Goal: Transaction & Acquisition: Purchase product/service

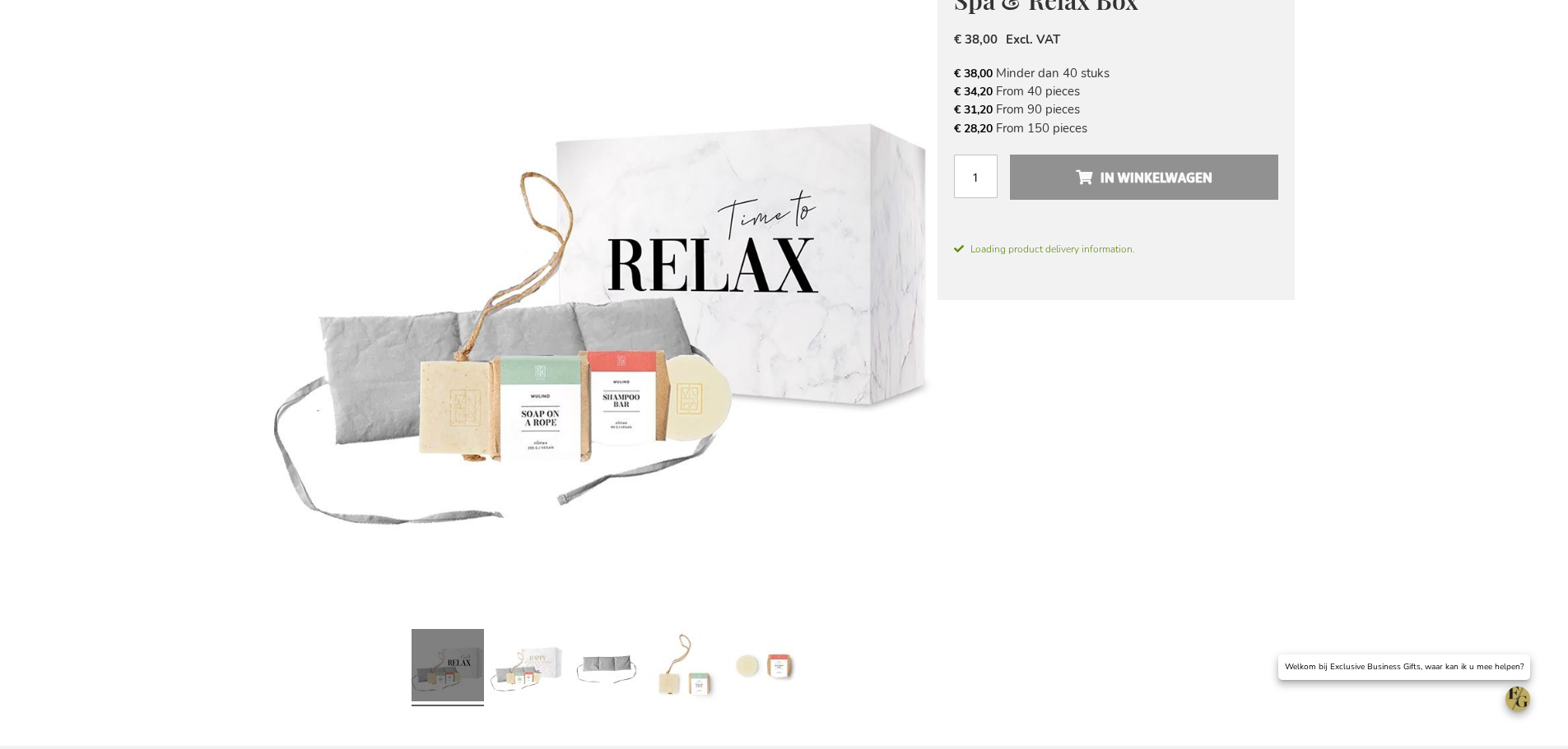
scroll to position [247, 0]
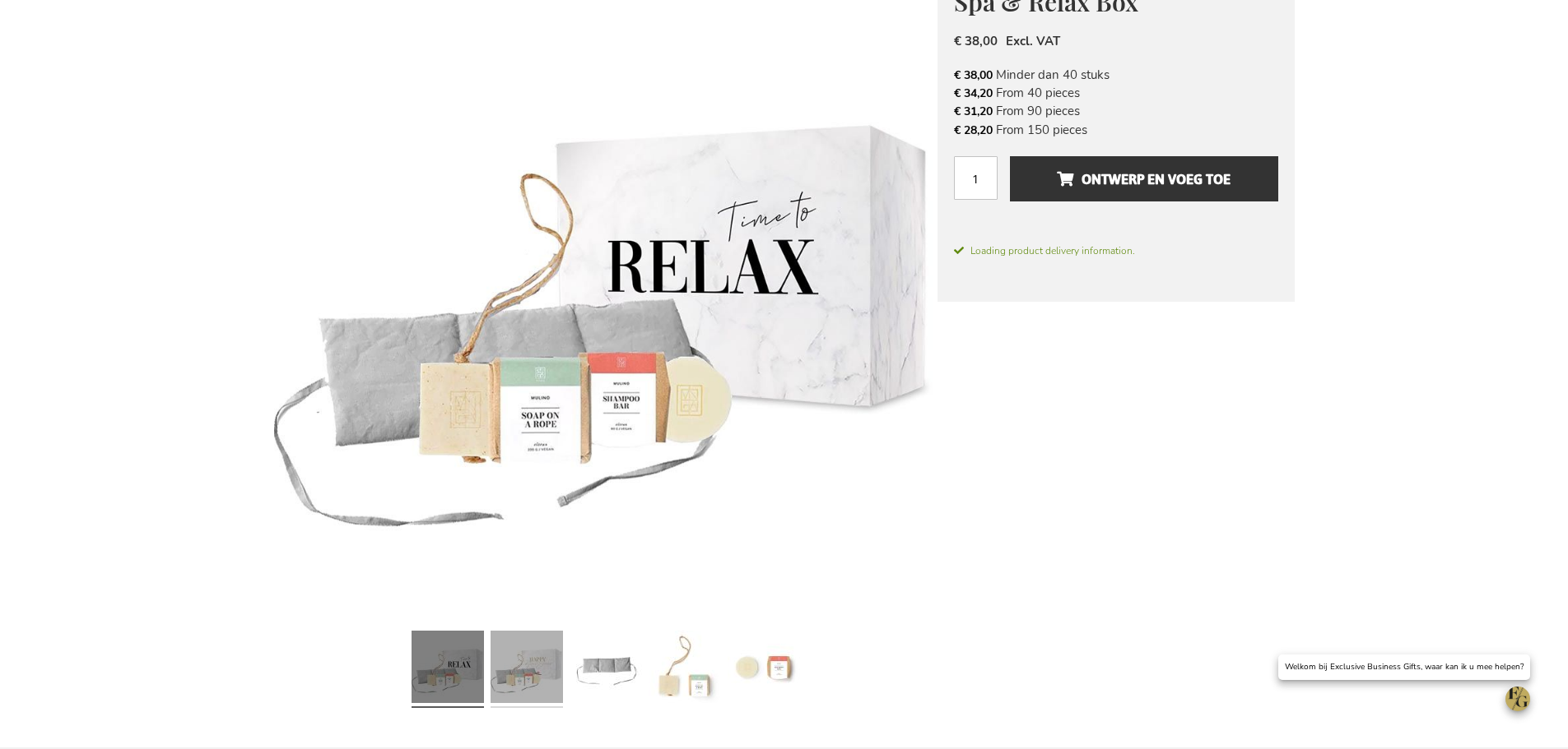
click at [539, 656] on link at bounding box center [527, 669] width 73 height 90
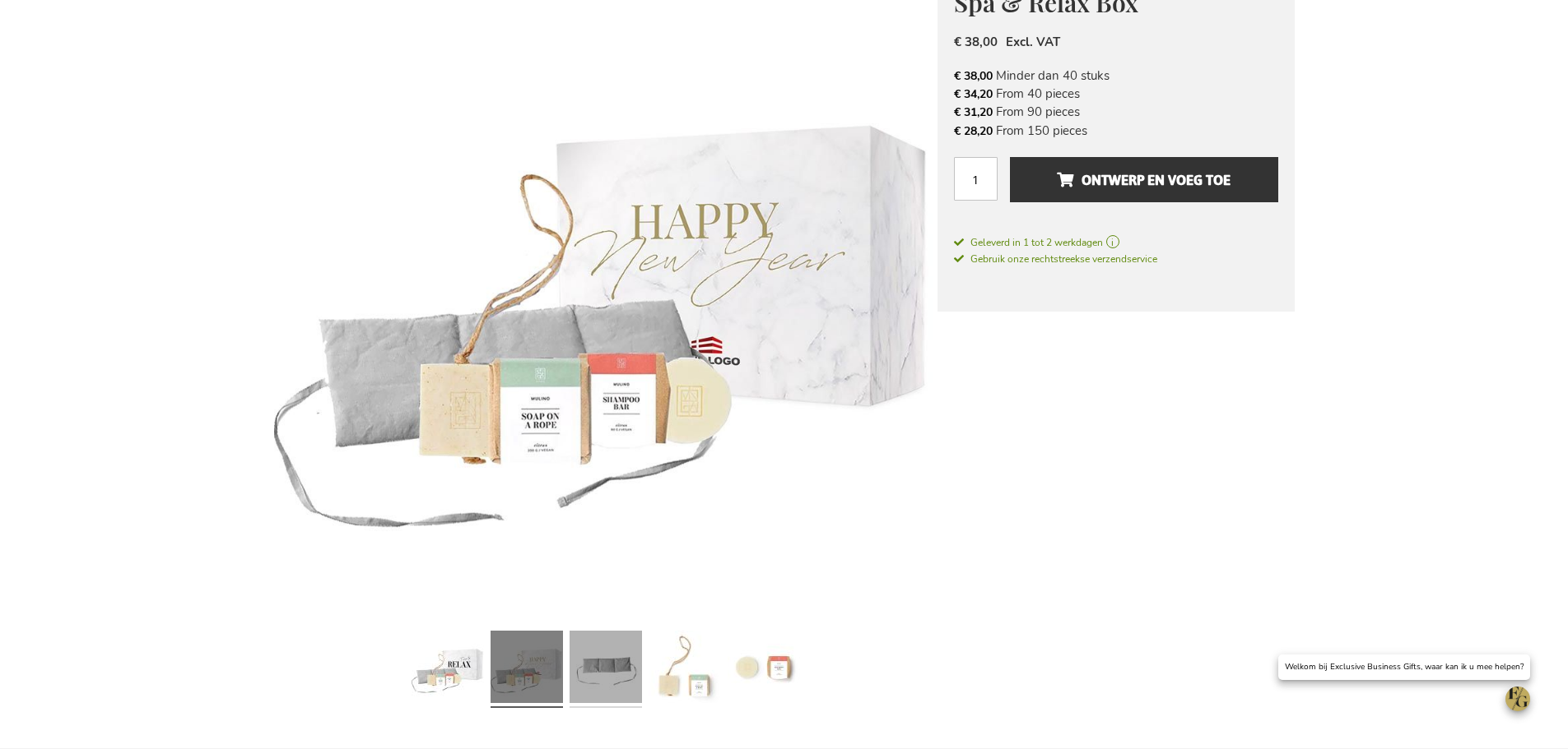
click at [595, 659] on link at bounding box center [606, 669] width 73 height 90
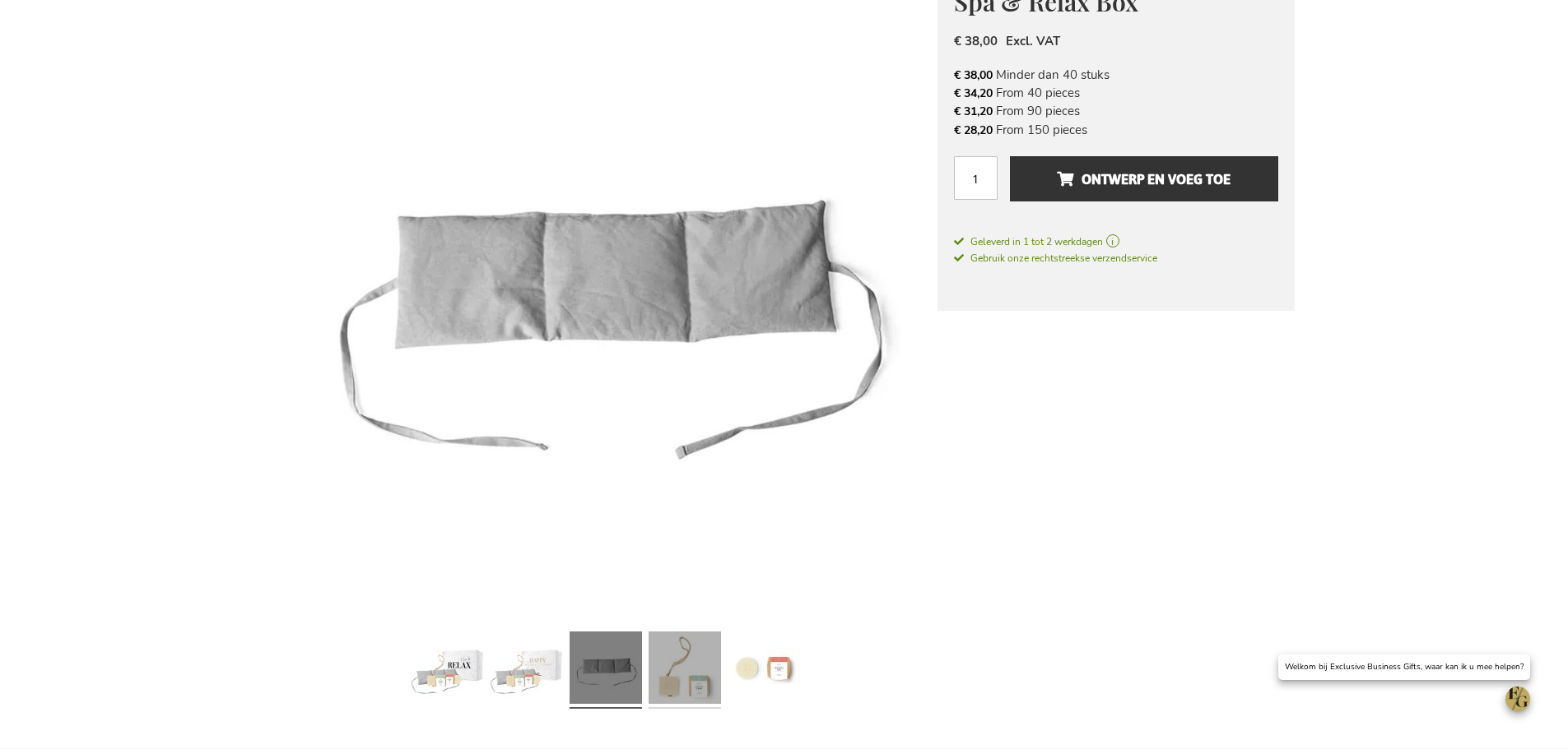
click at [675, 663] on link at bounding box center [685, 670] width 73 height 90
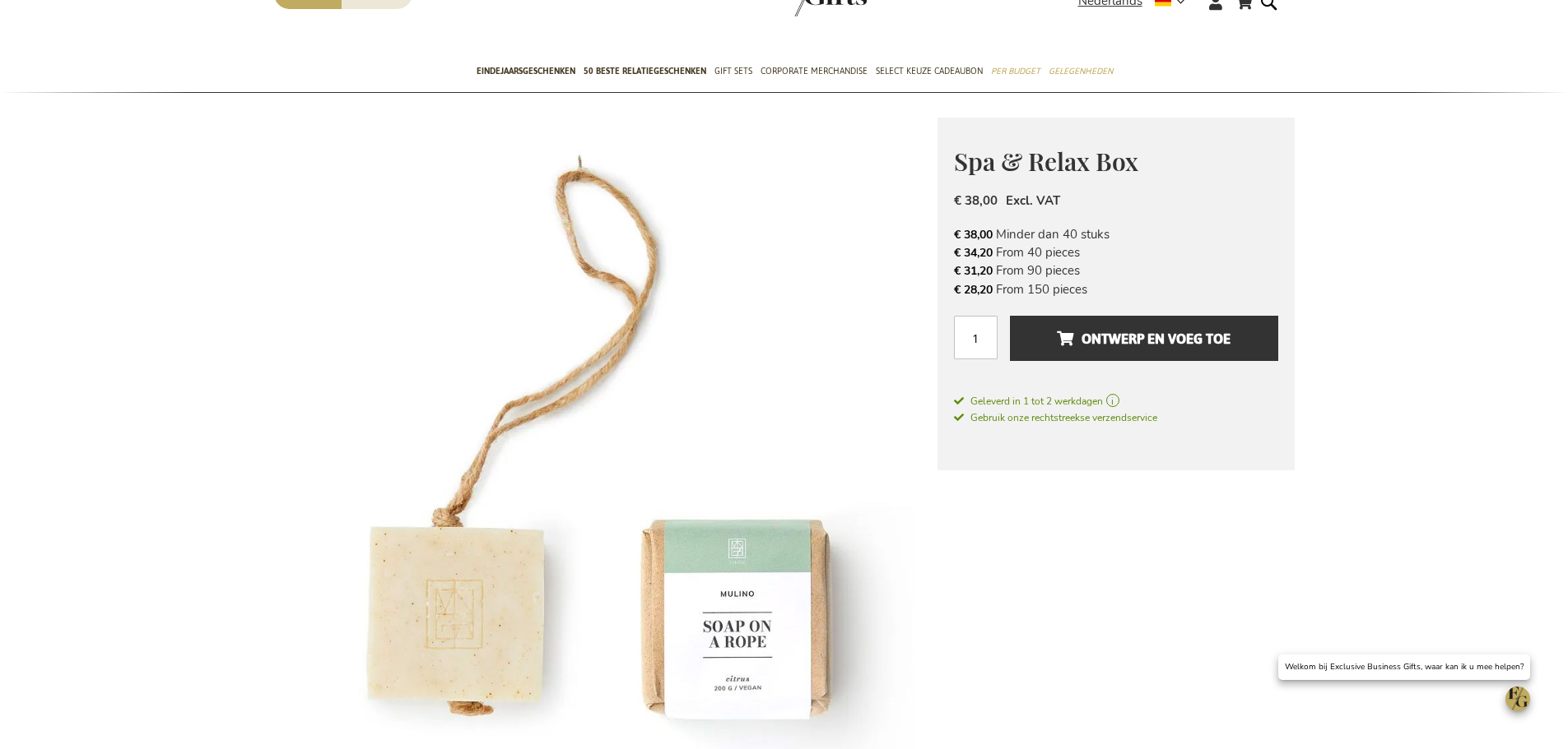
scroll to position [0, 0]
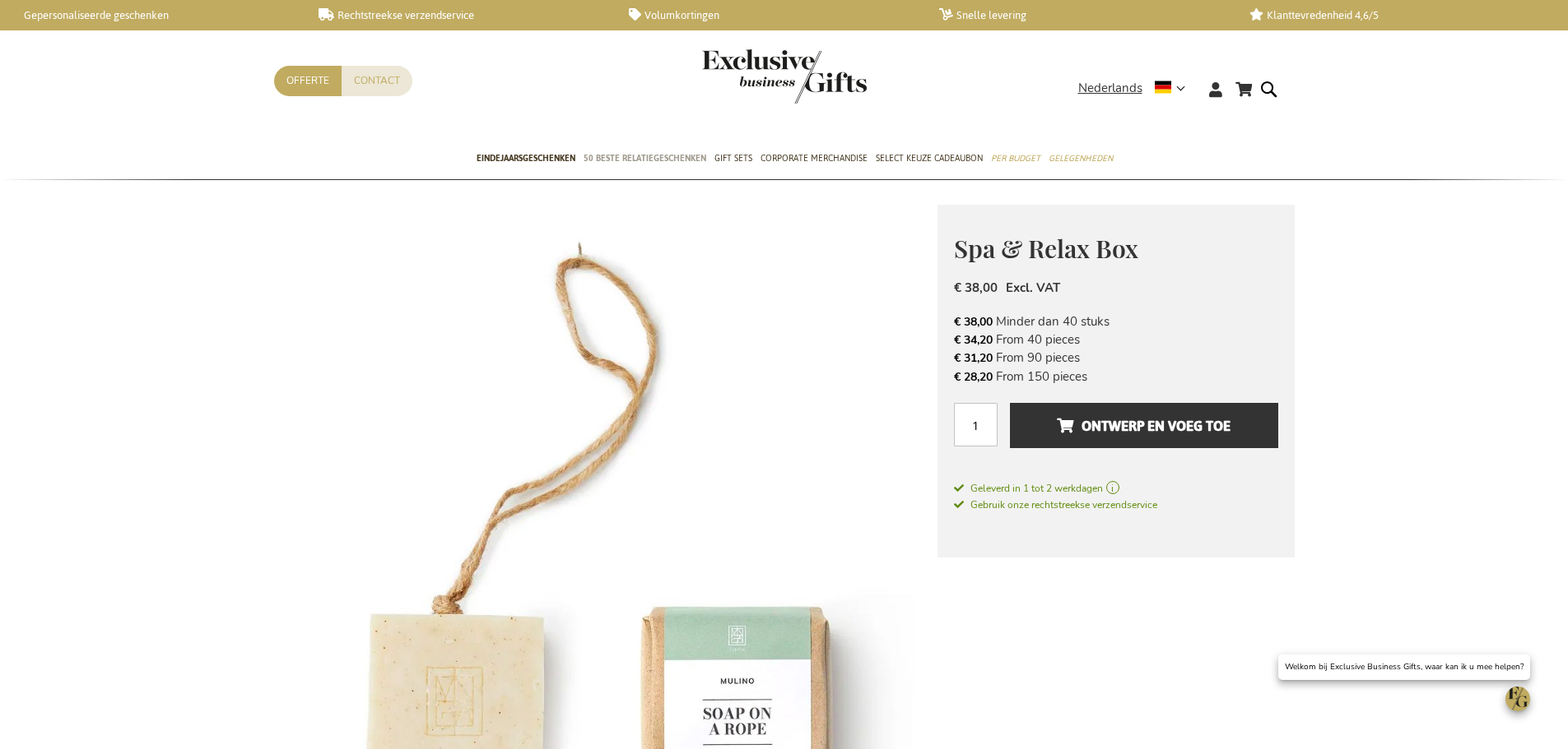
click at [672, 162] on span "50 beste relatiegeschenken" at bounding box center [644, 159] width 122 height 18
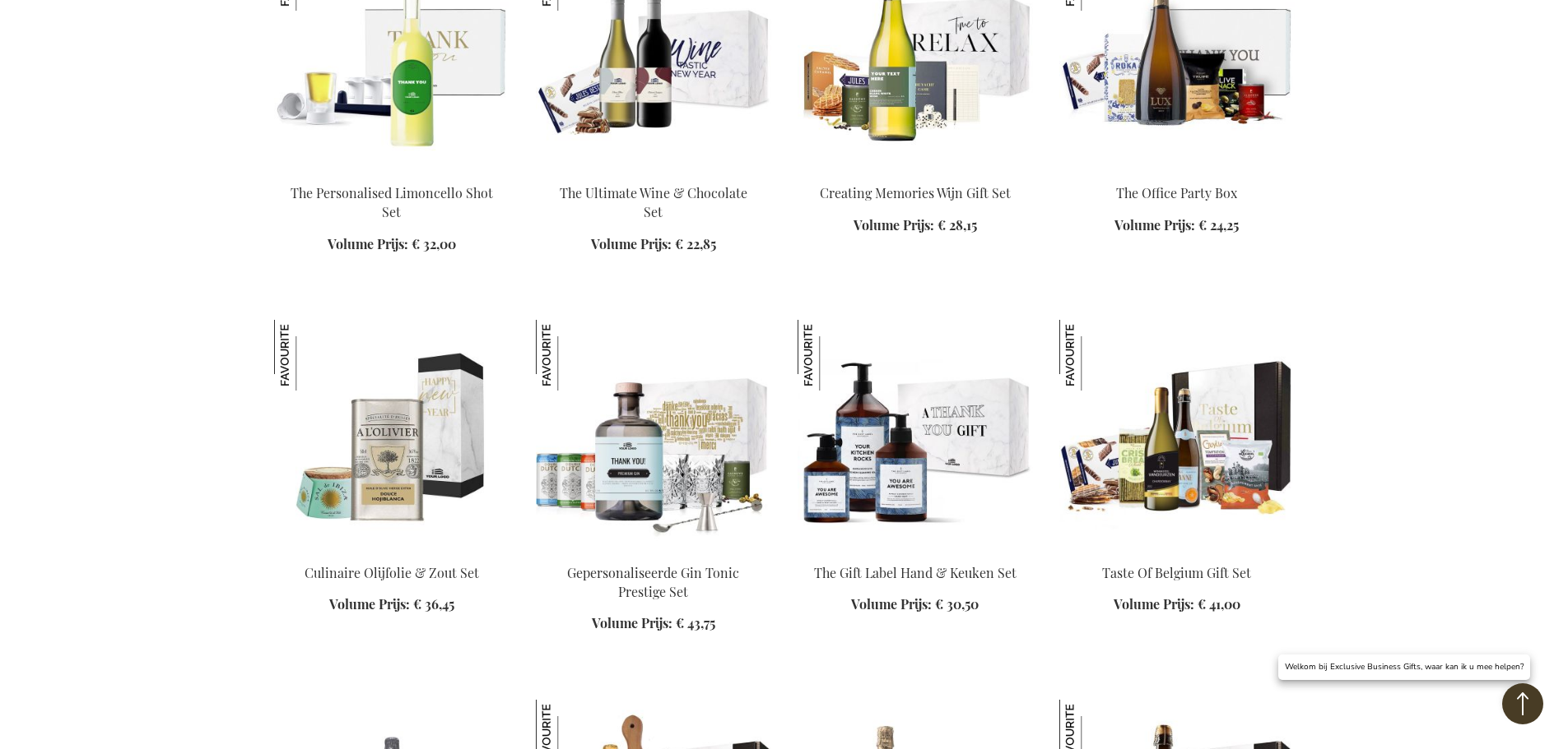
scroll to position [1563, 0]
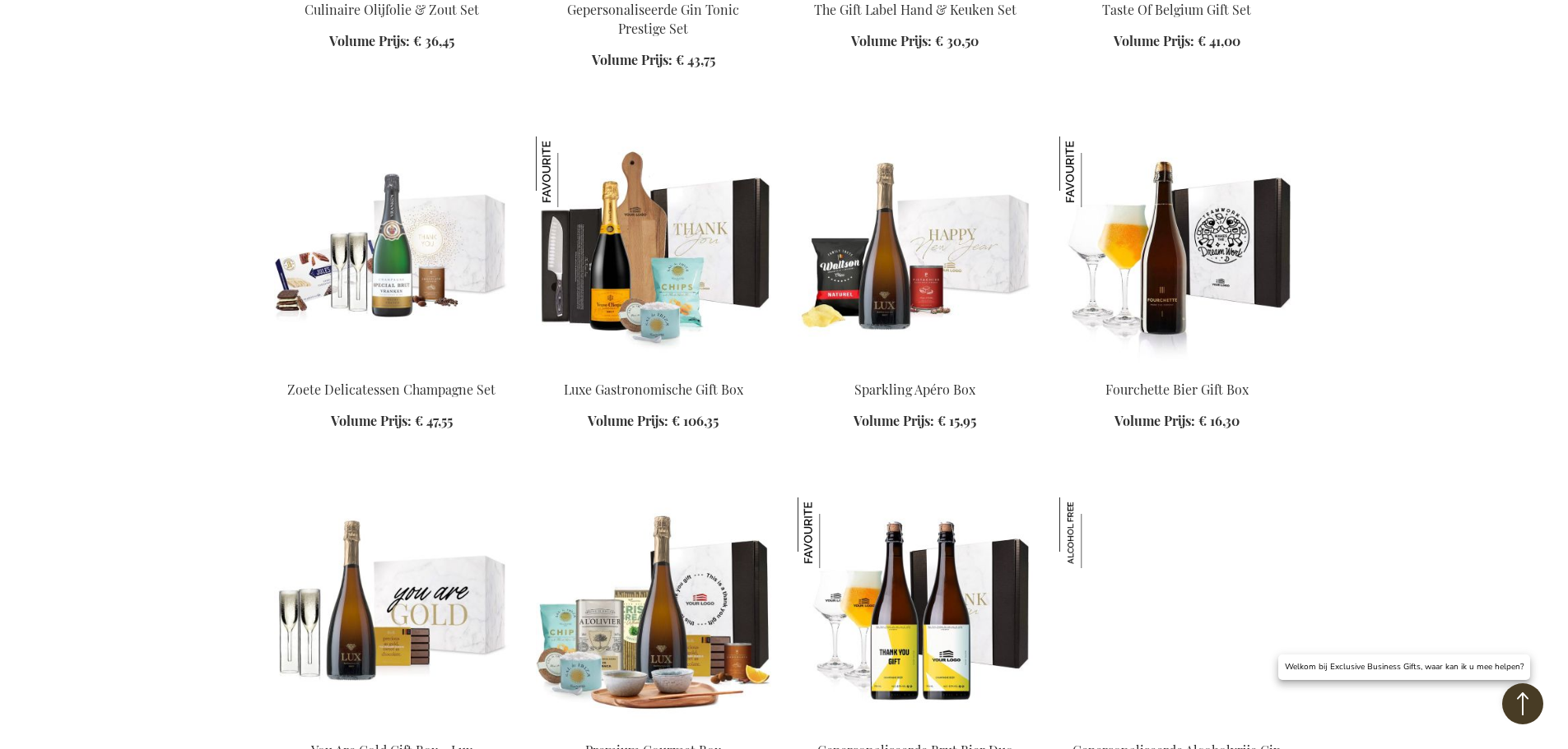
scroll to position [2221, 0]
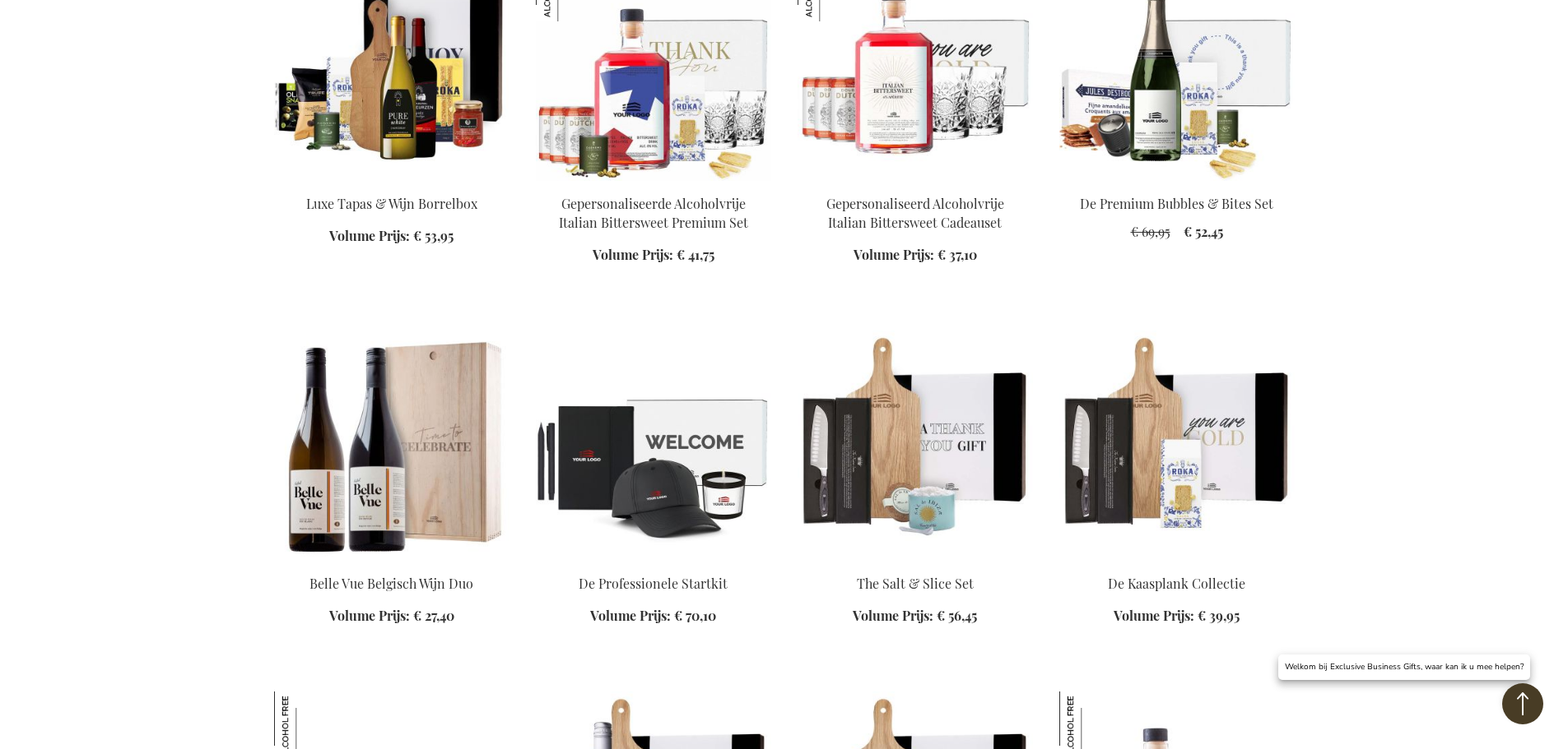
scroll to position [3455, 0]
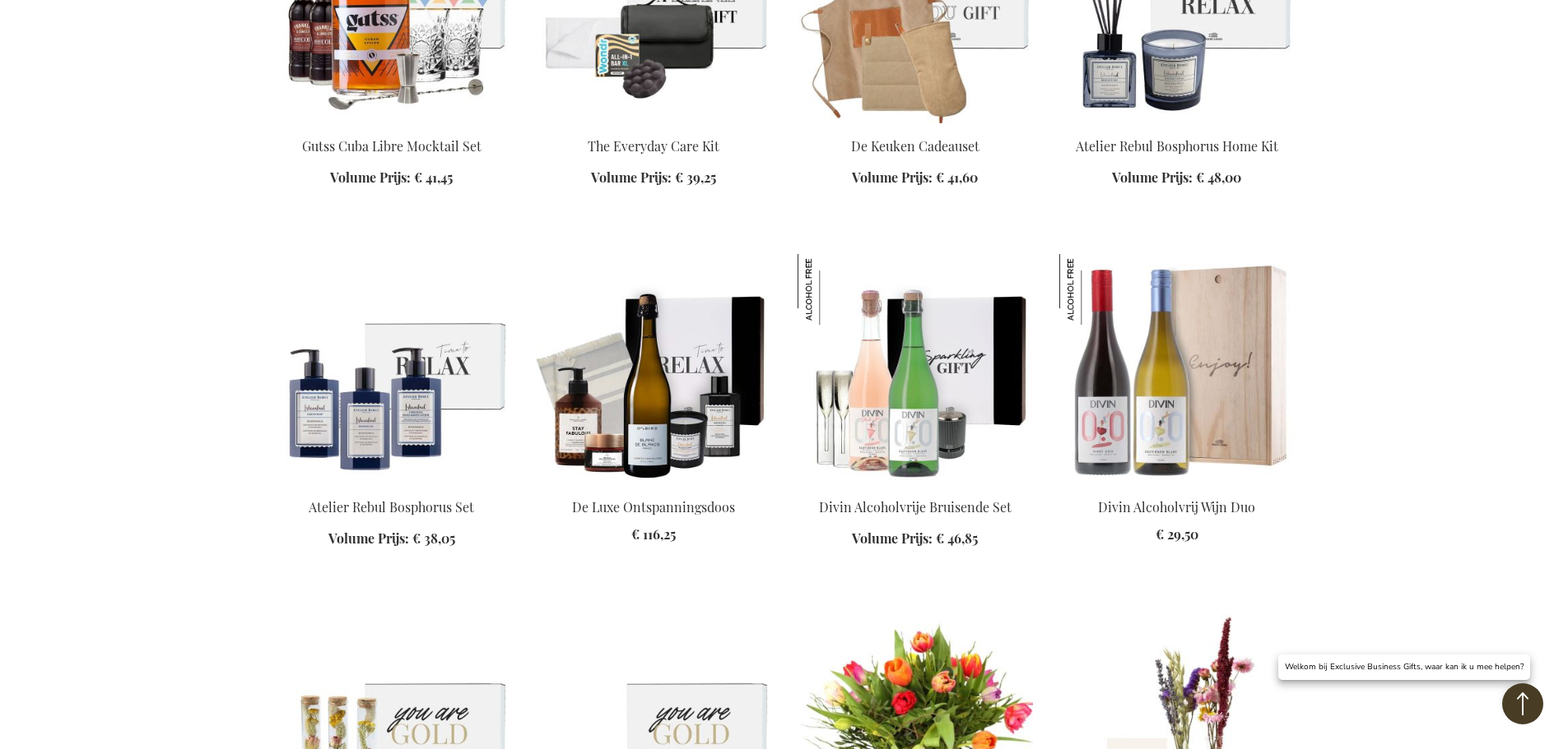
scroll to position [4607, 0]
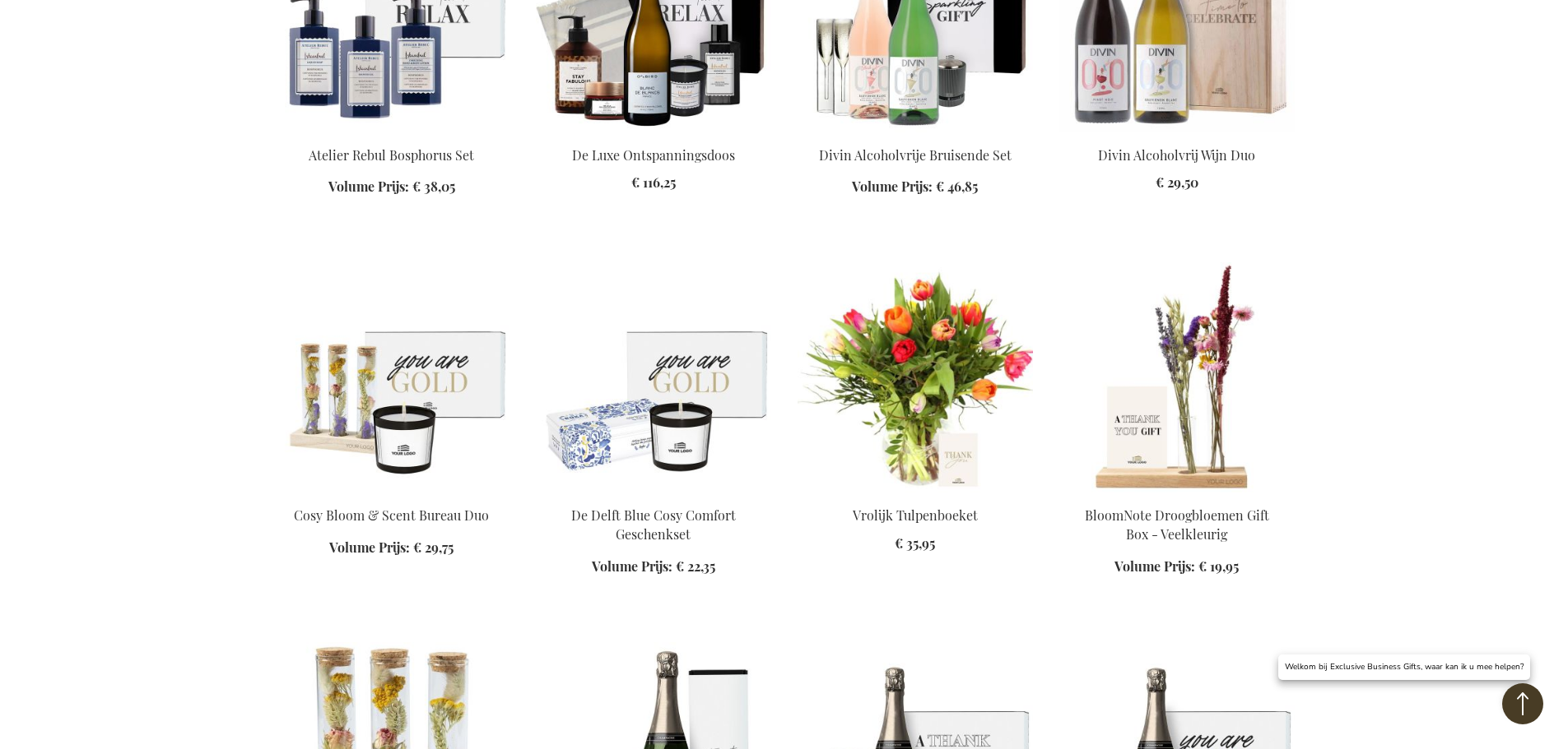
scroll to position [4935, 0]
click at [724, 422] on img at bounding box center [653, 376] width 235 height 230
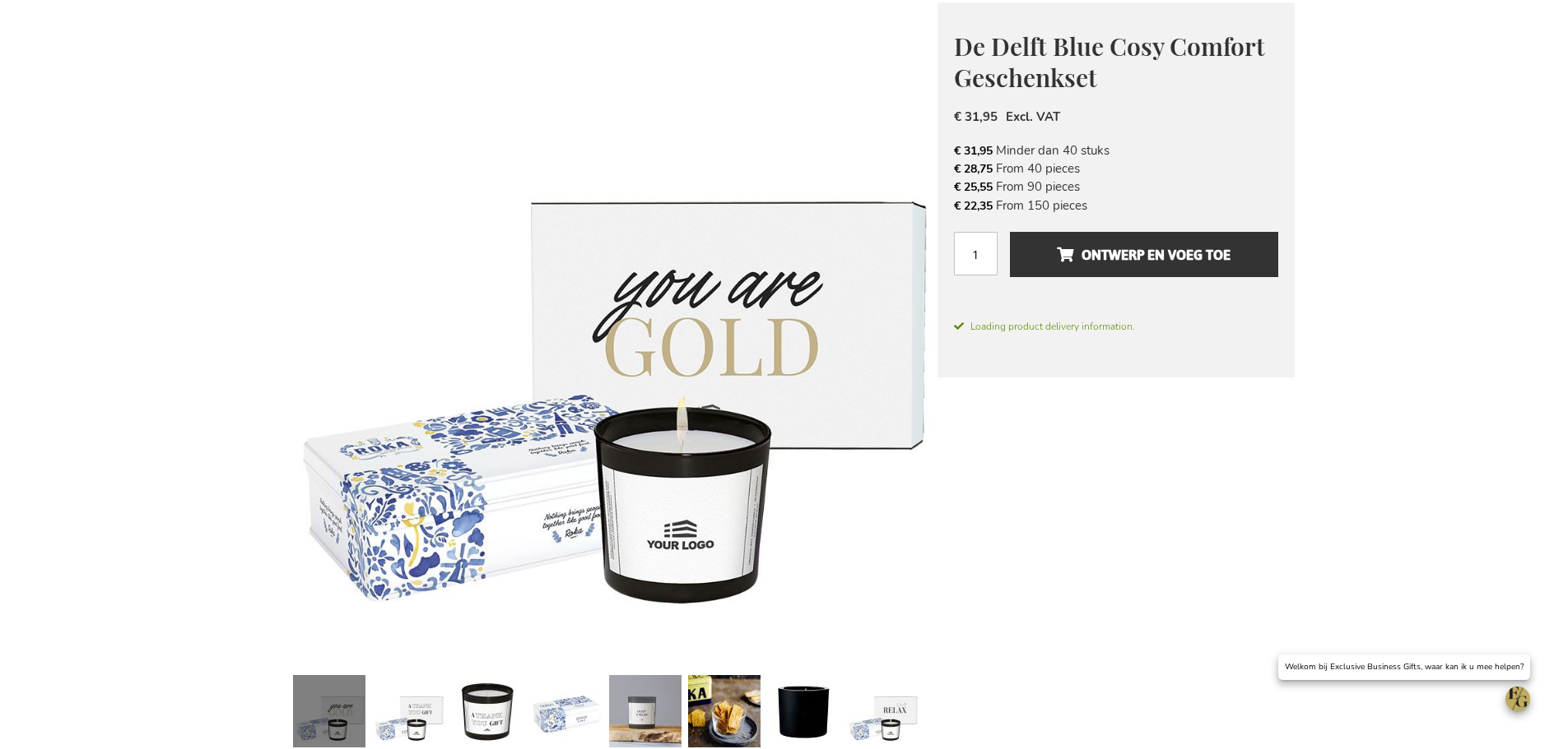
scroll to position [247, 0]
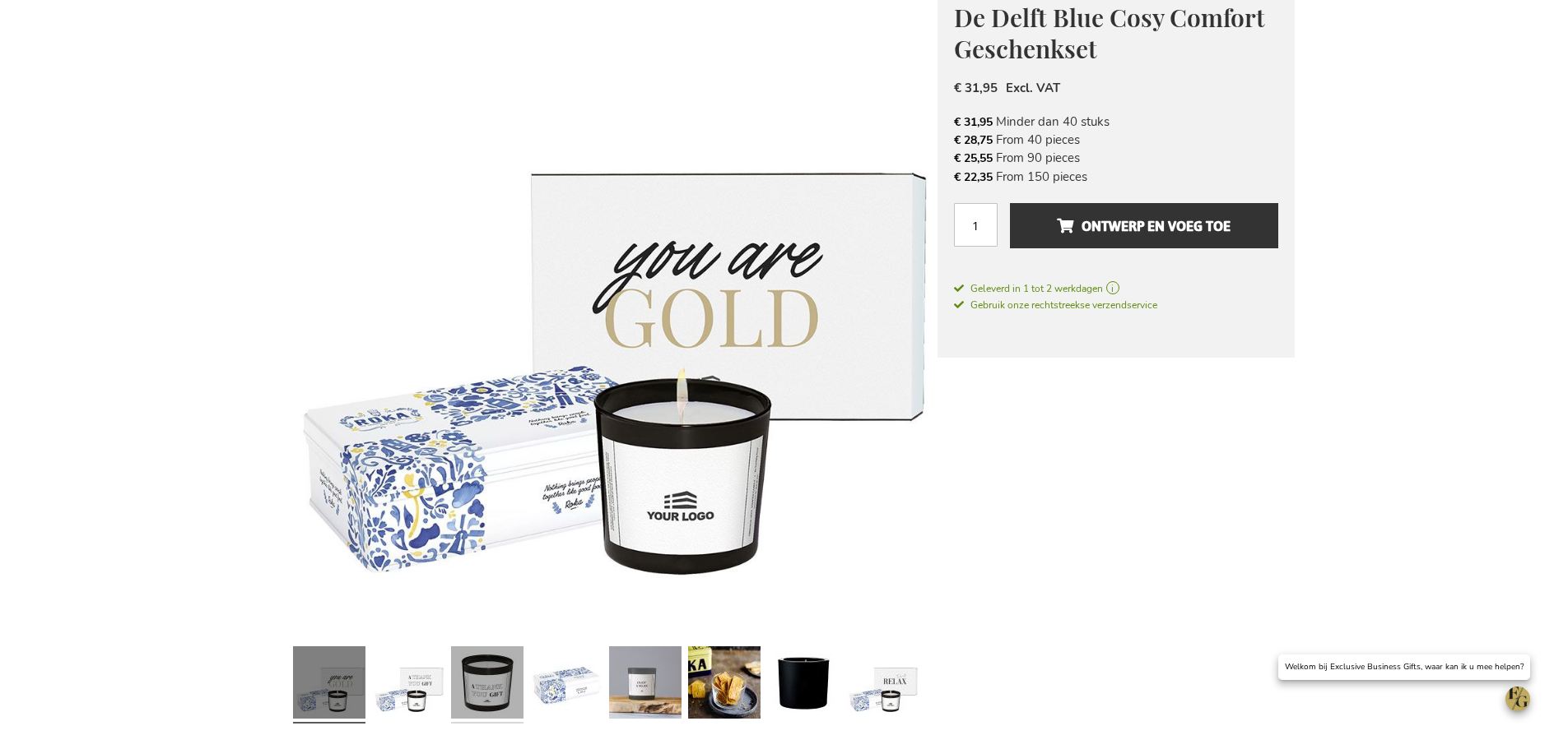
click at [497, 679] on link at bounding box center [487, 685] width 73 height 90
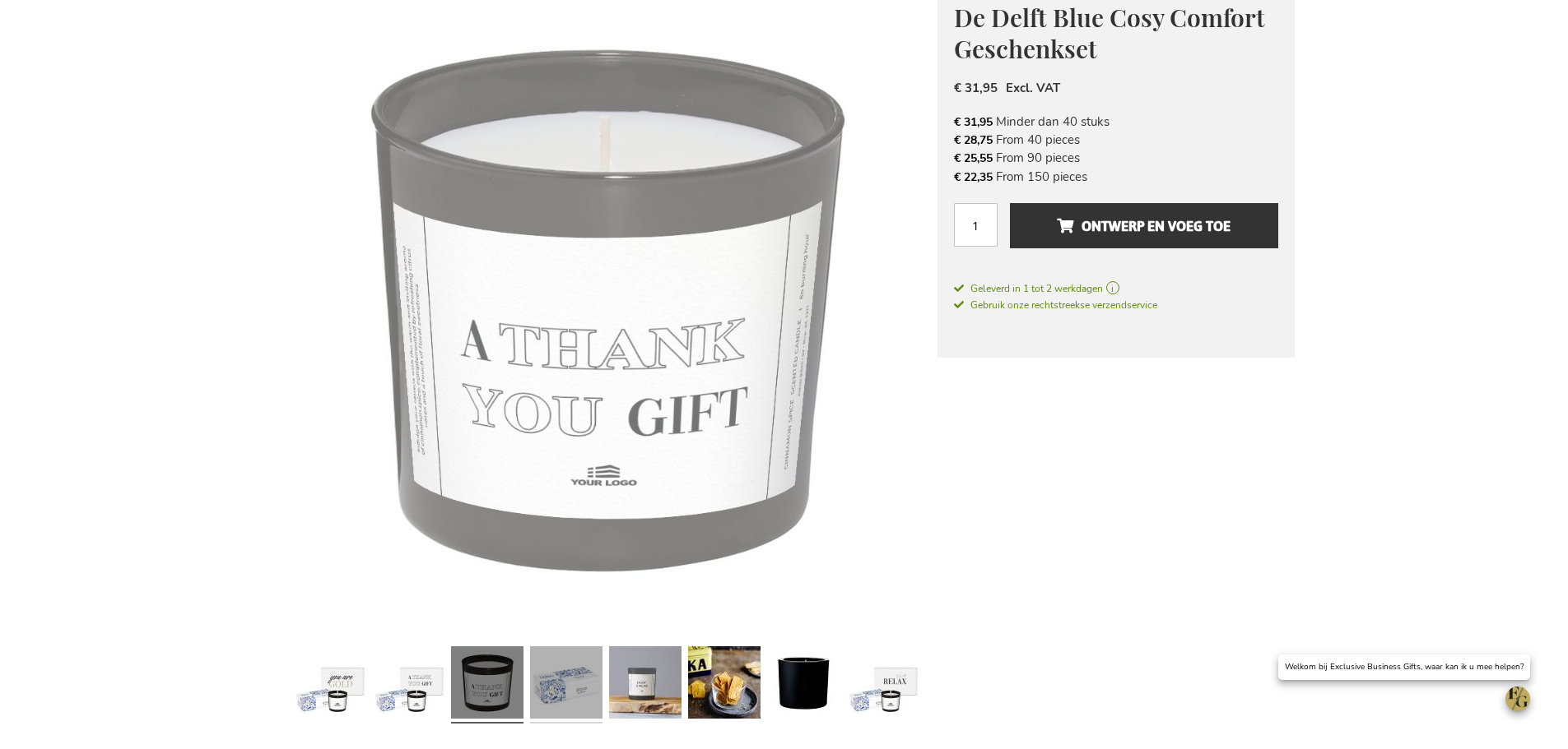
scroll to position [247, 0]
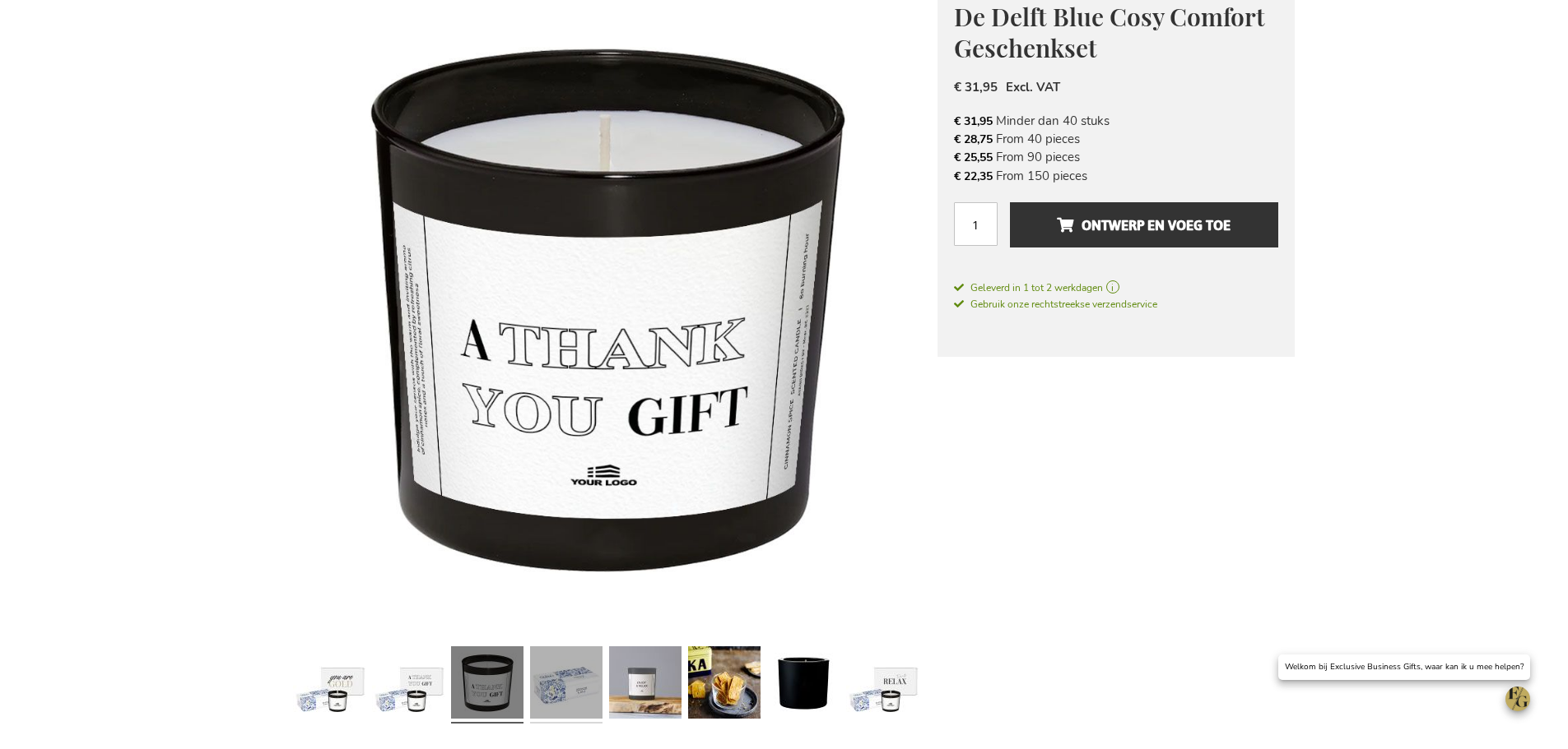
click at [558, 679] on link at bounding box center [567, 685] width 73 height 90
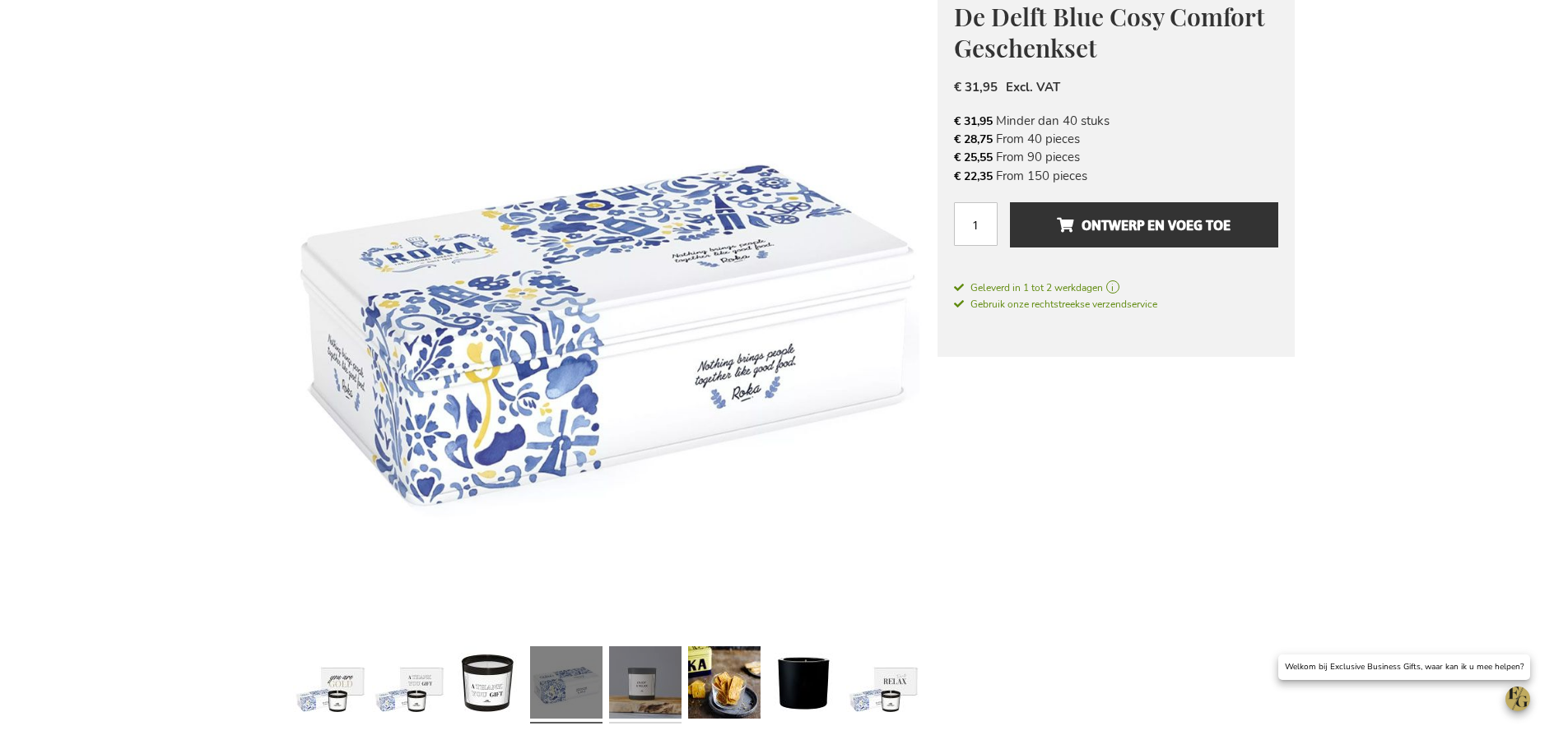
click at [643, 671] on link at bounding box center [646, 685] width 73 height 90
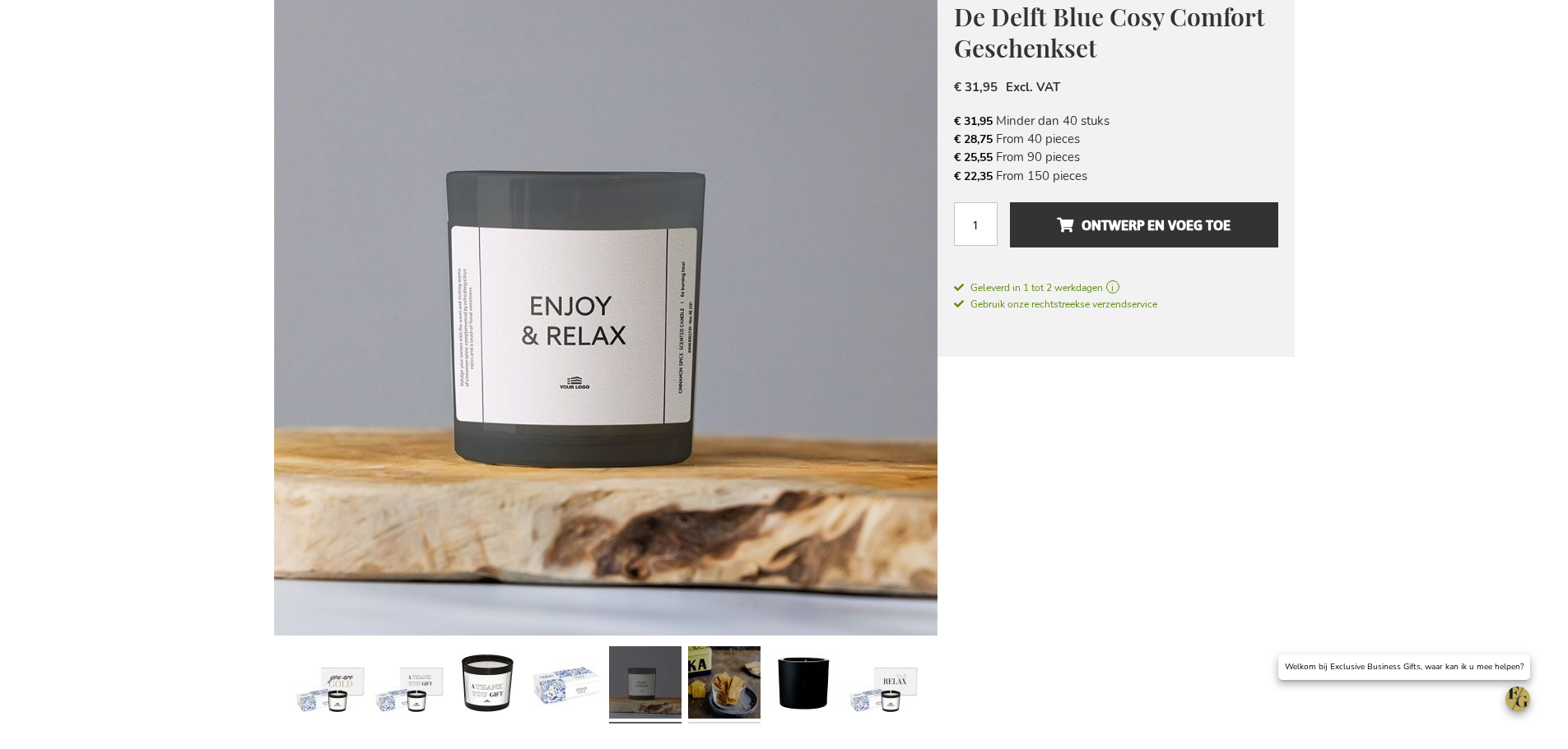
click at [740, 673] on link at bounding box center [724, 685] width 73 height 90
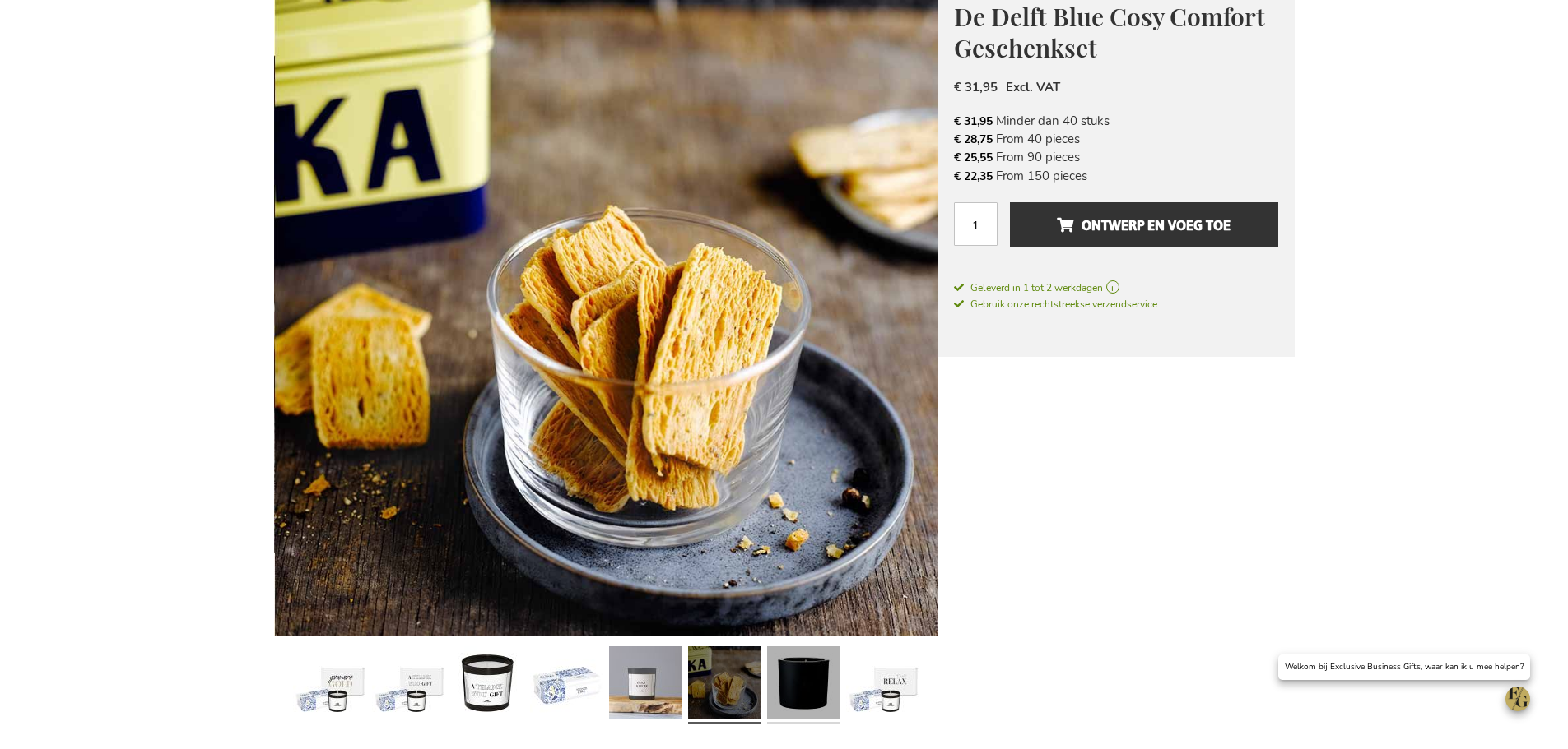
click at [773, 673] on link at bounding box center [804, 685] width 73 height 90
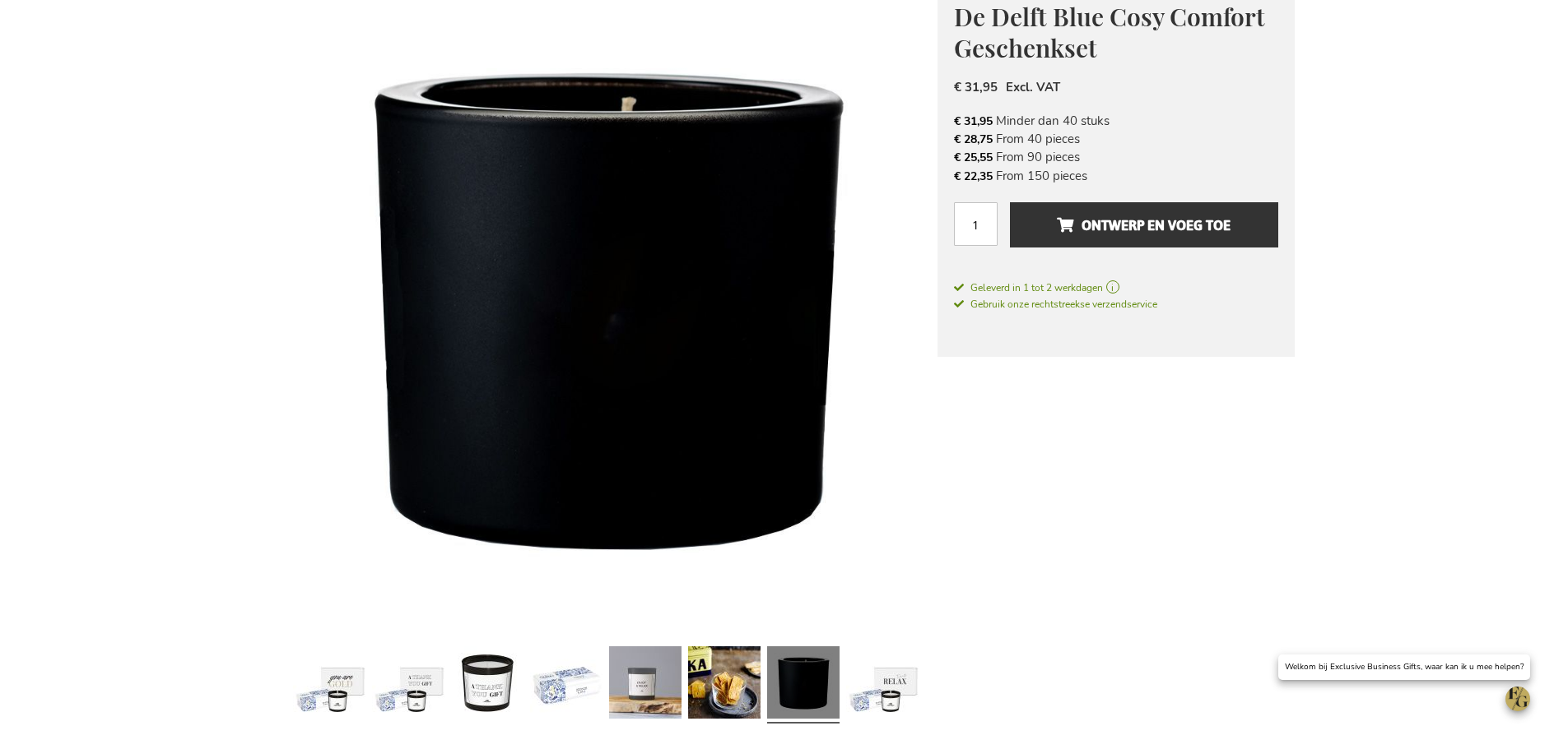
click at [837, 673] on link at bounding box center [804, 685] width 73 height 90
click at [890, 673] on link at bounding box center [883, 685] width 73 height 90
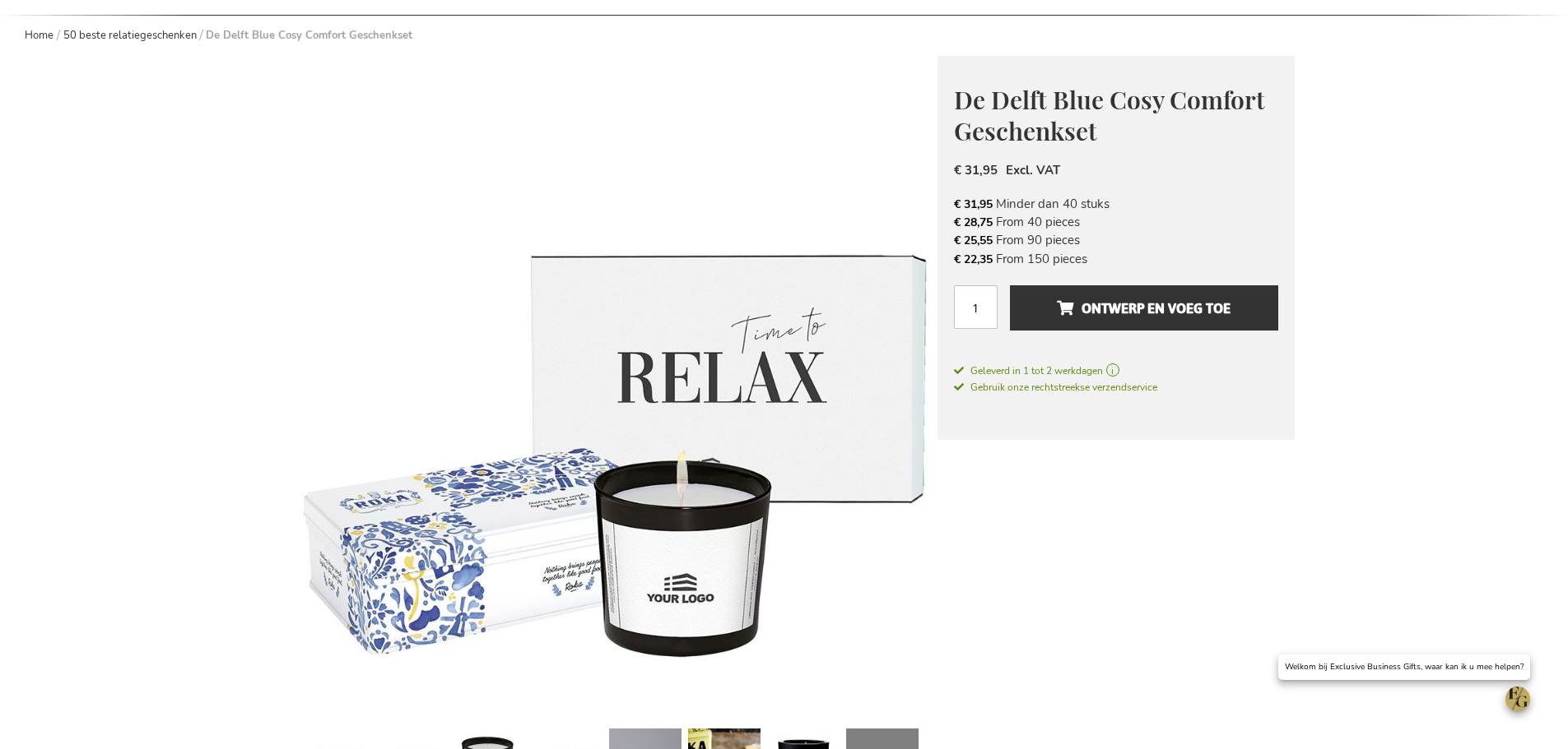
scroll to position [247, 0]
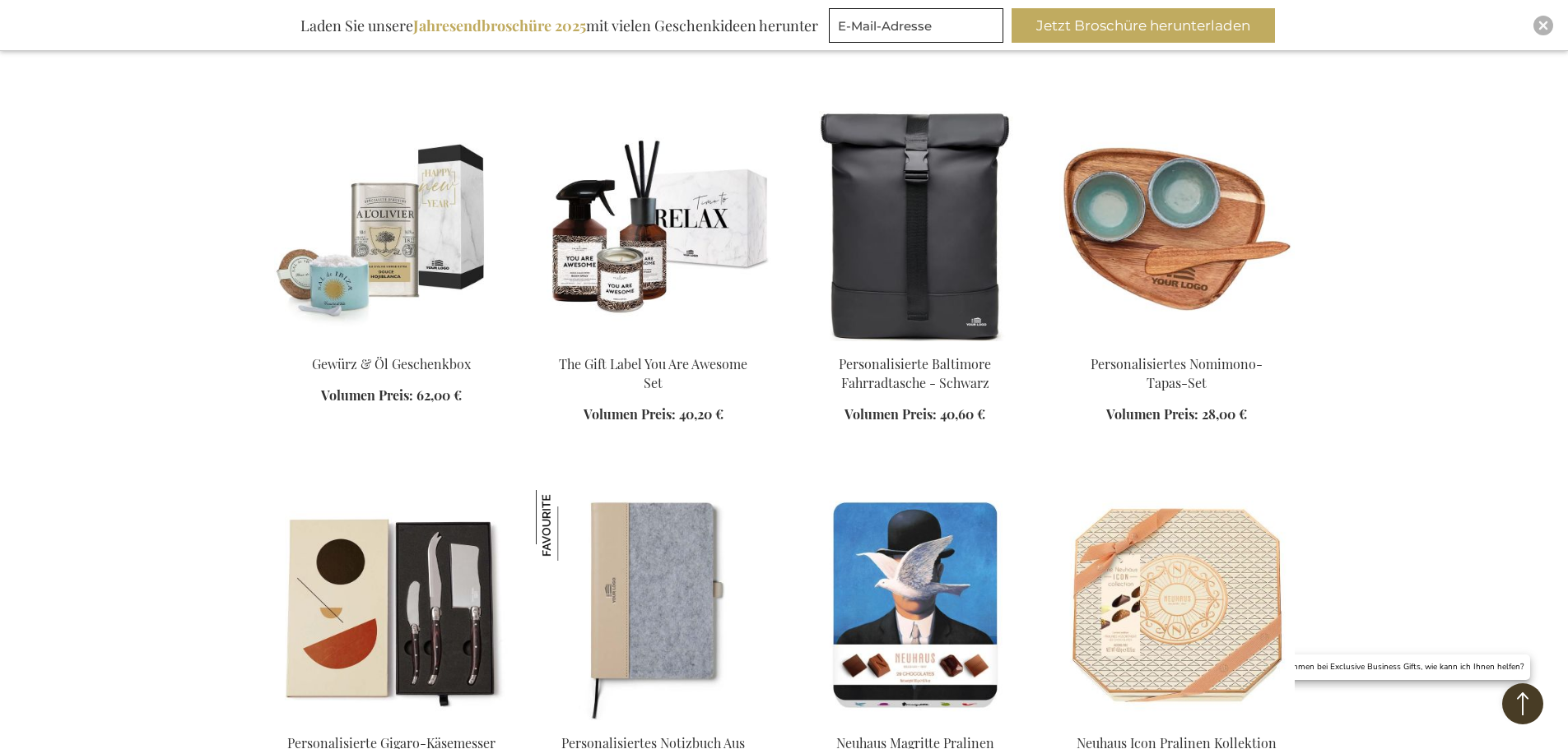
scroll to position [2468, 0]
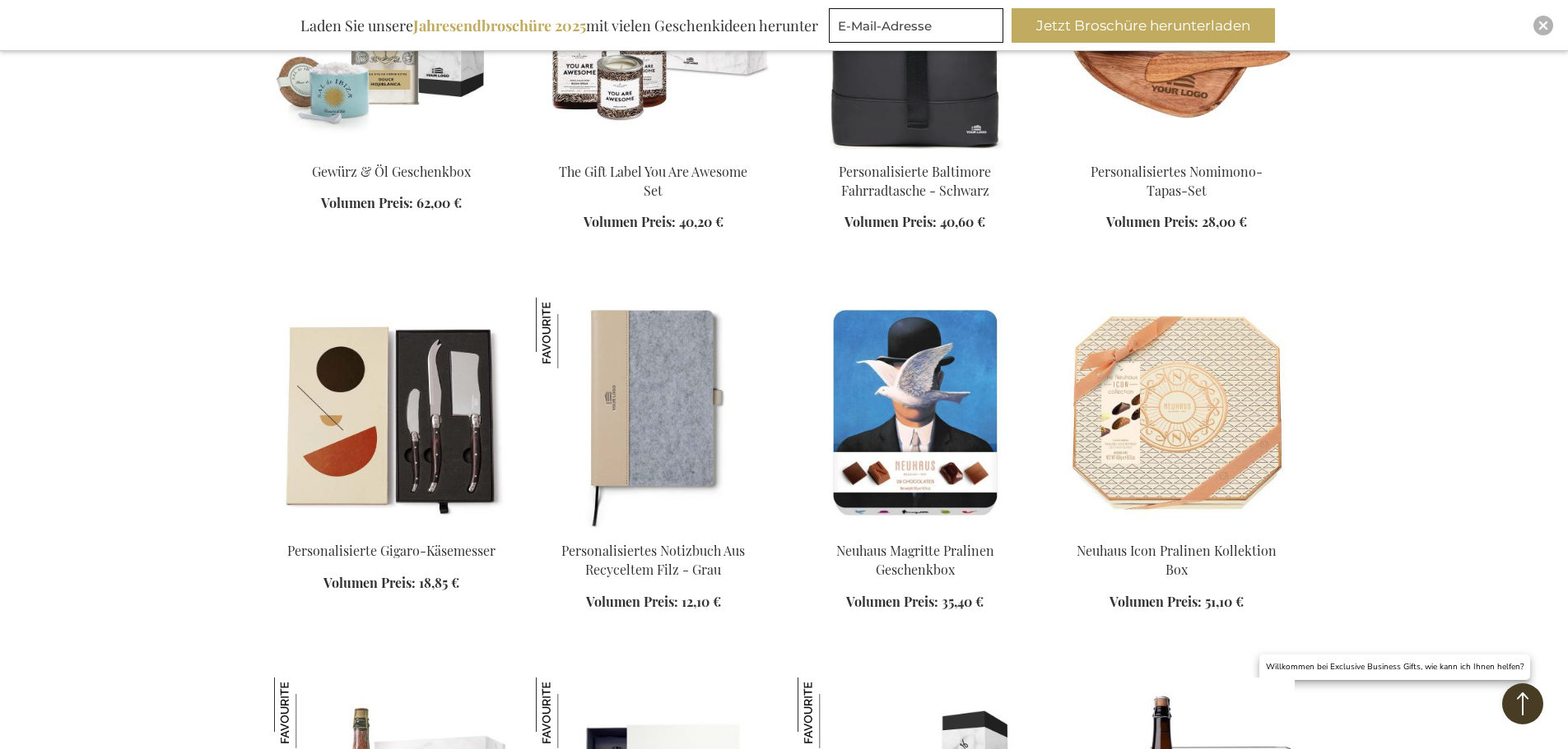
scroll to position [3208, 0]
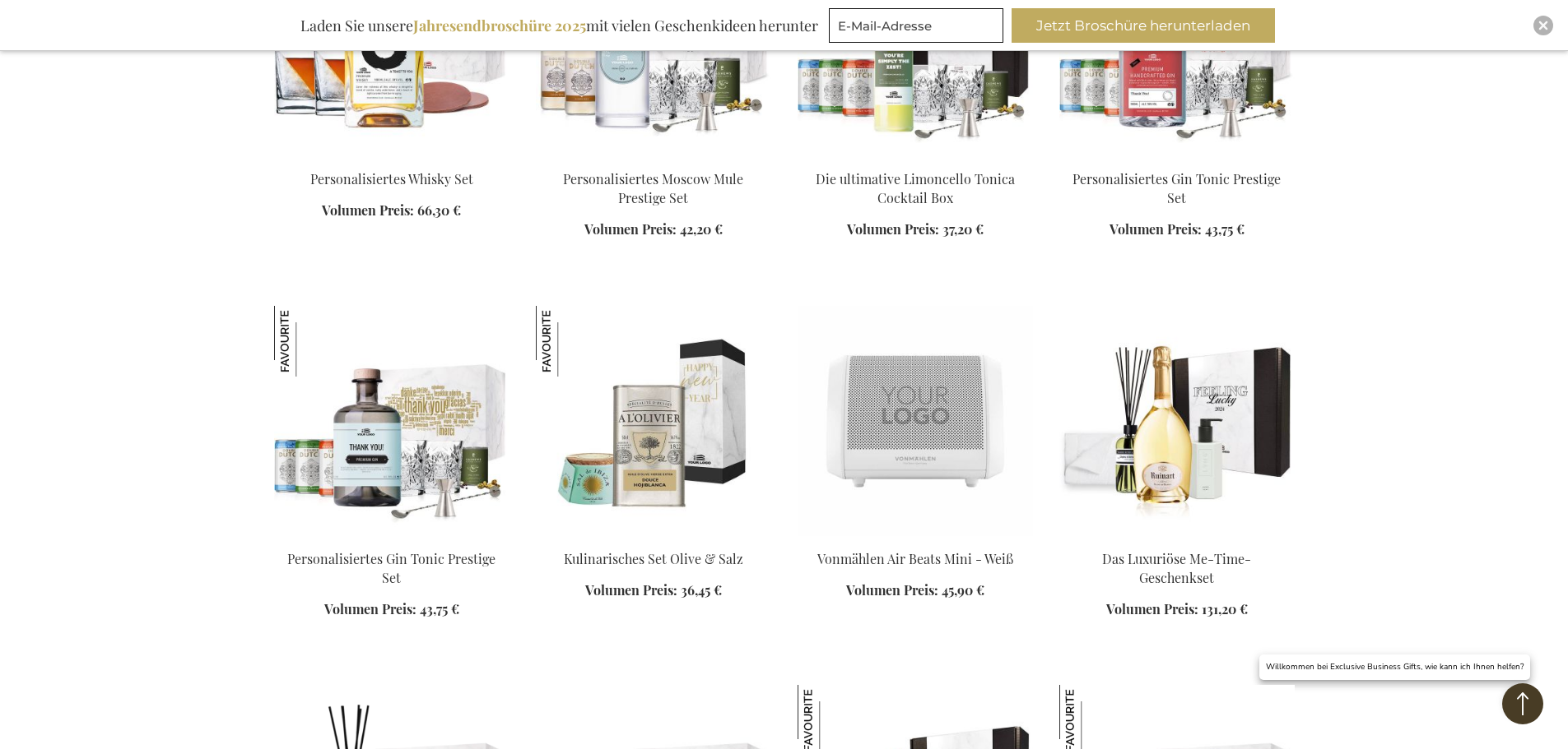
scroll to position [5100, 0]
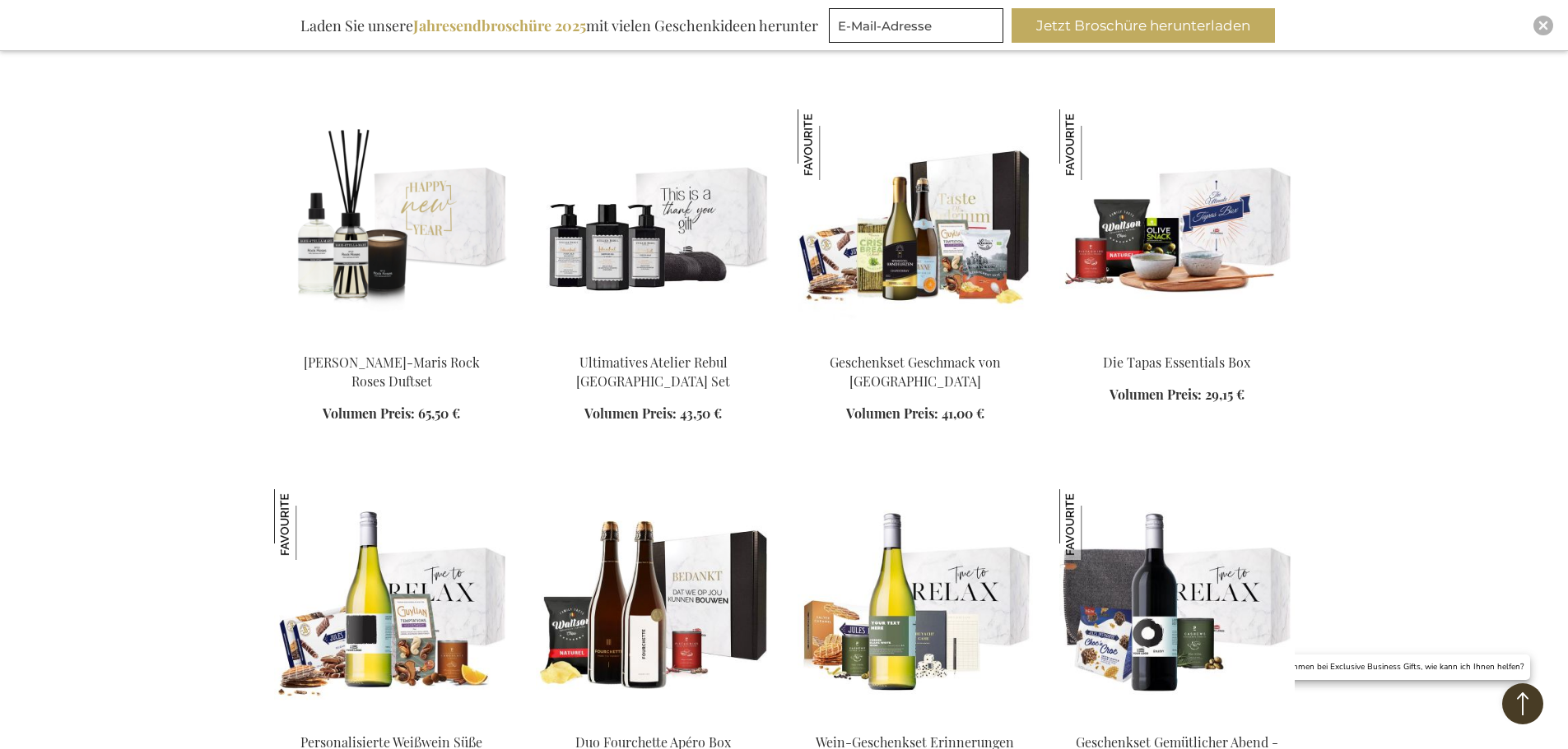
scroll to position [4689, 0]
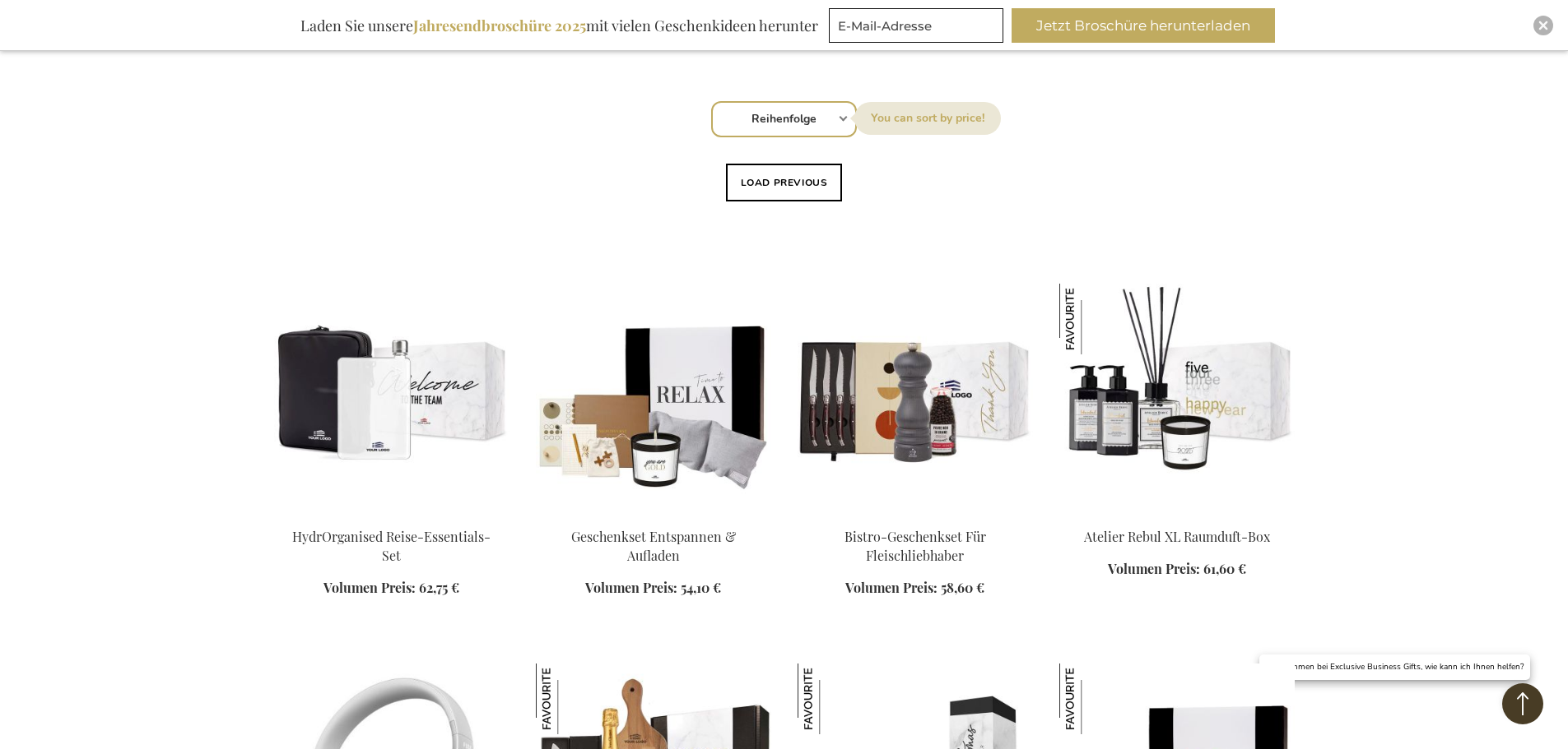
scroll to position [4689, 0]
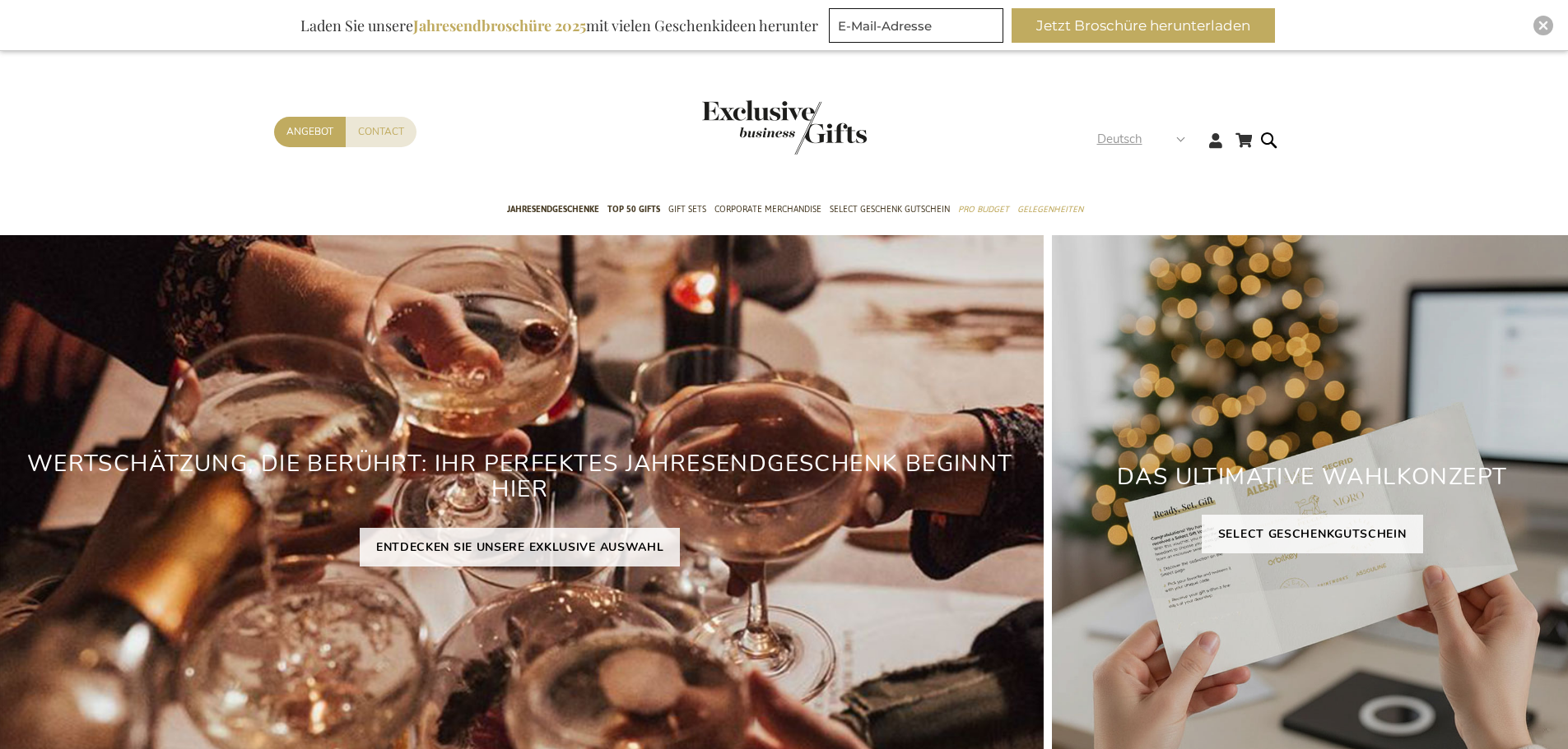
click at [1162, 135] on icon at bounding box center [1163, 138] width 17 height 17
click at [1183, 139] on strong "Deutsch" at bounding box center [1141, 139] width 87 height 19
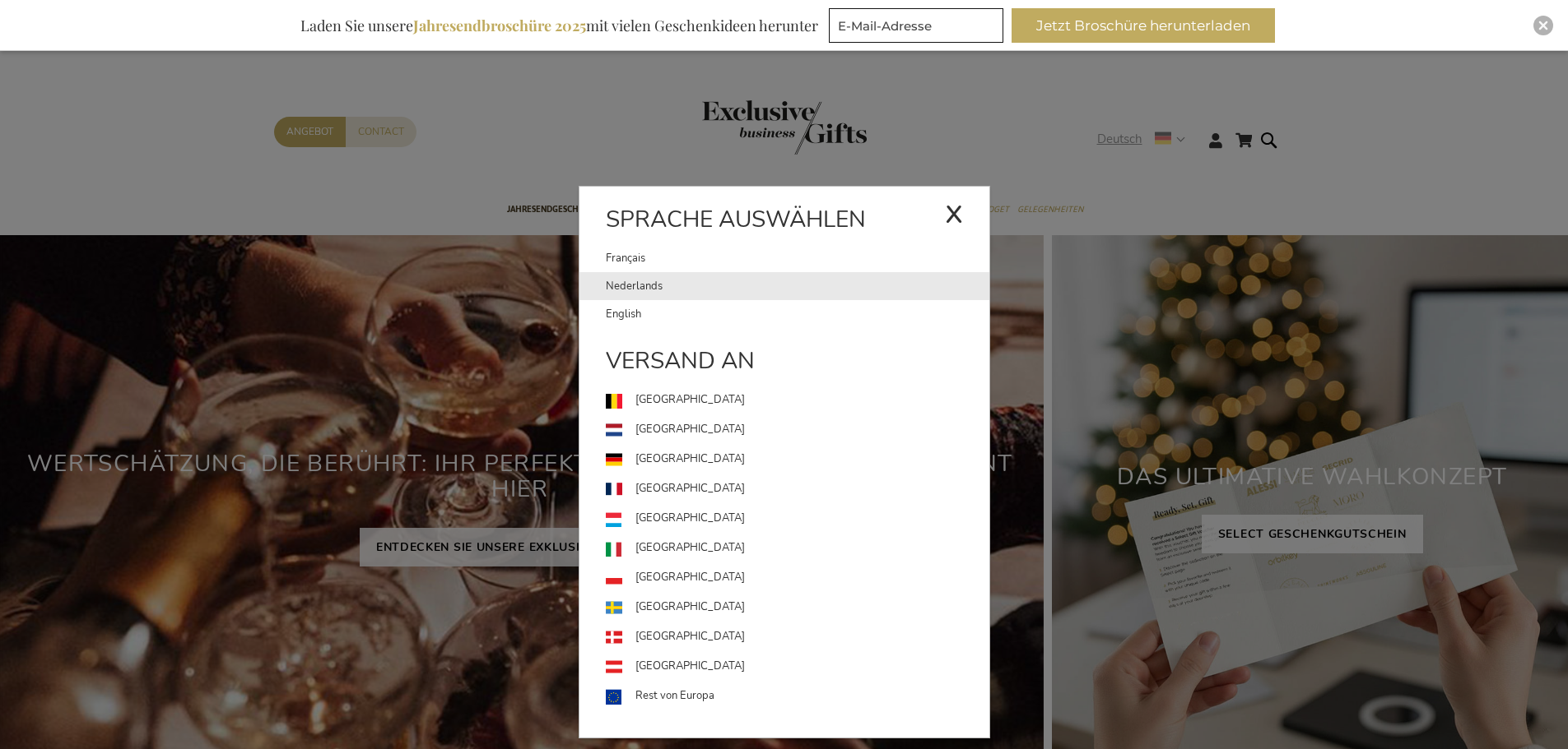
click at [640, 289] on link "Nederlands" at bounding box center [797, 286] width 384 height 28
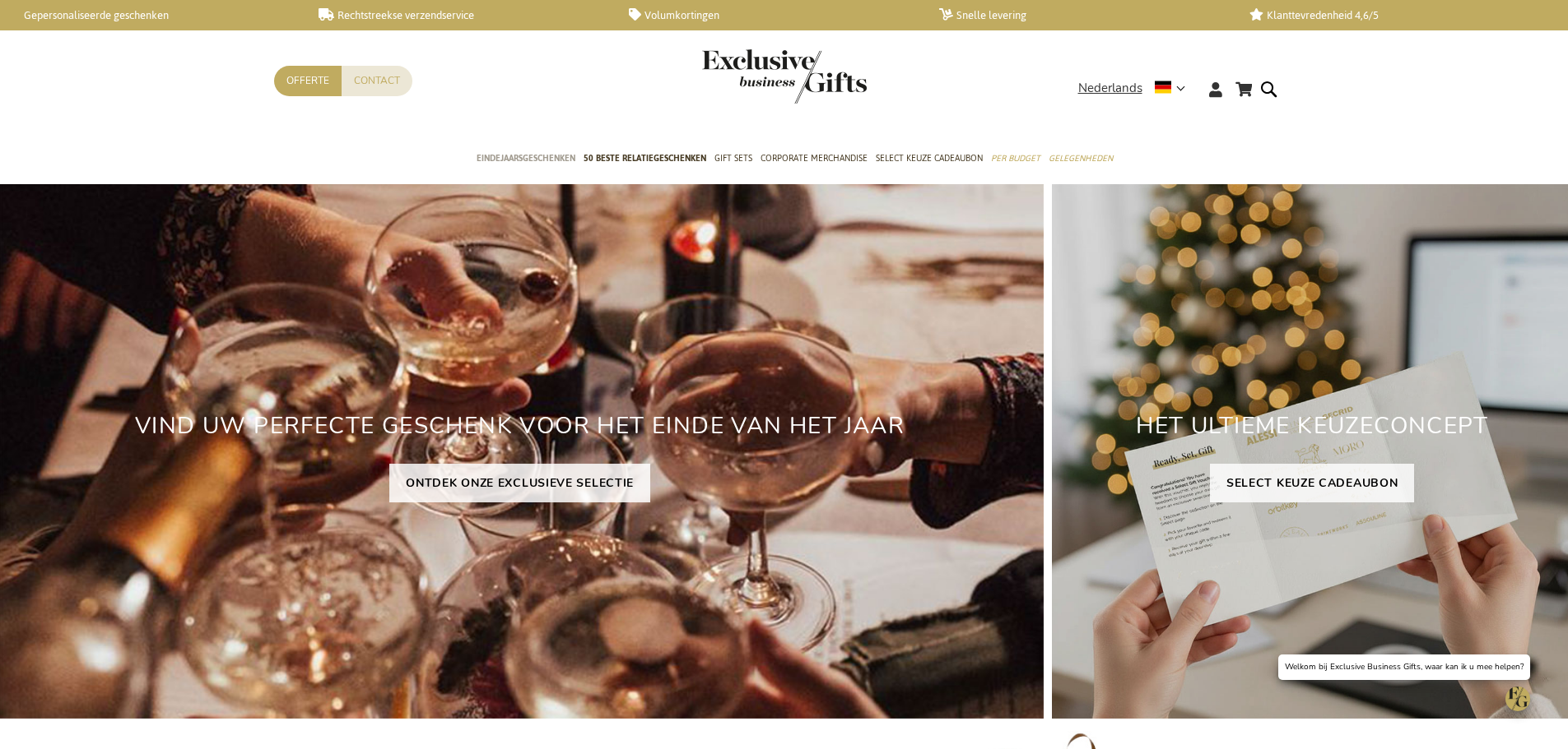
click at [524, 158] on span "Eindejaarsgeschenken" at bounding box center [526, 159] width 99 height 18
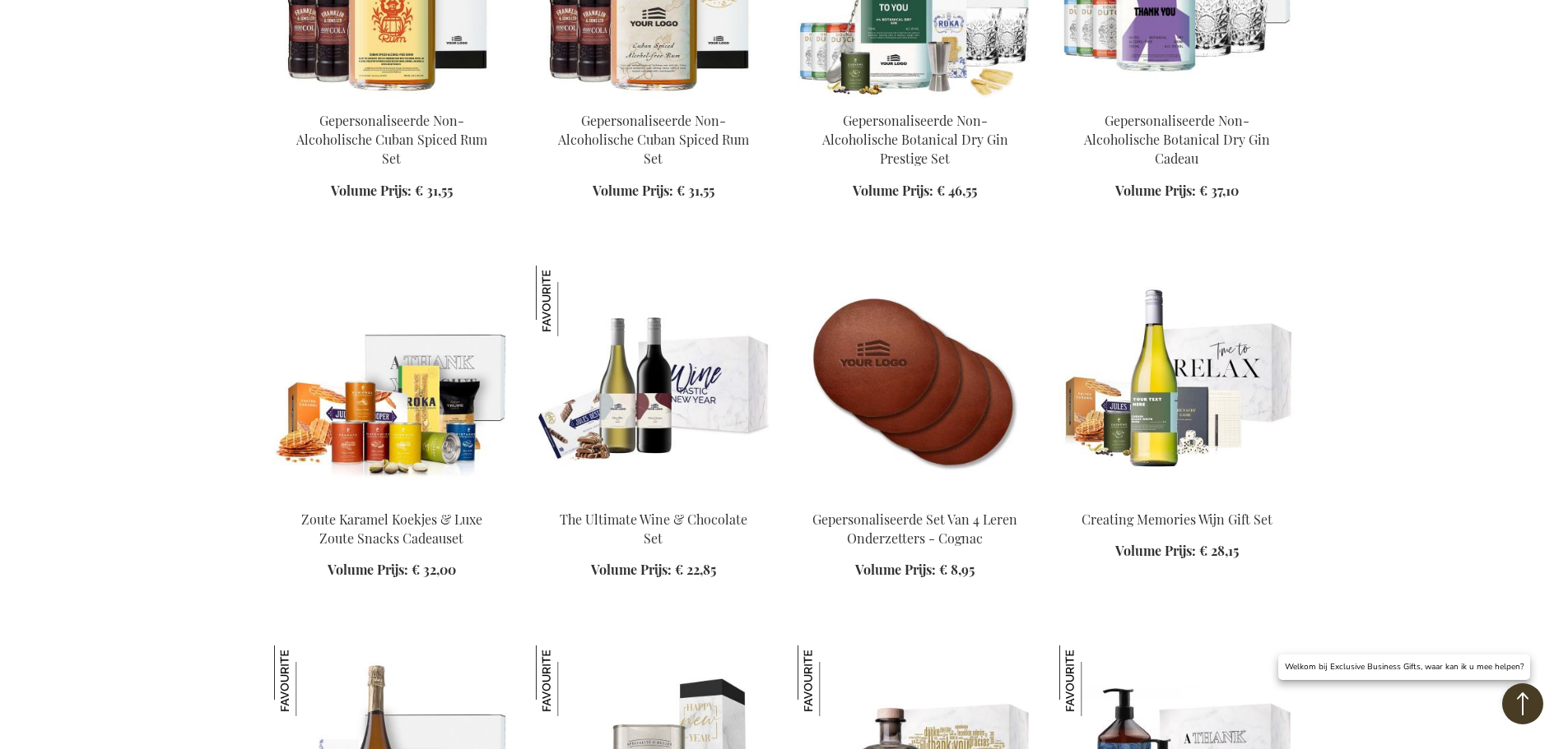
scroll to position [2139, 0]
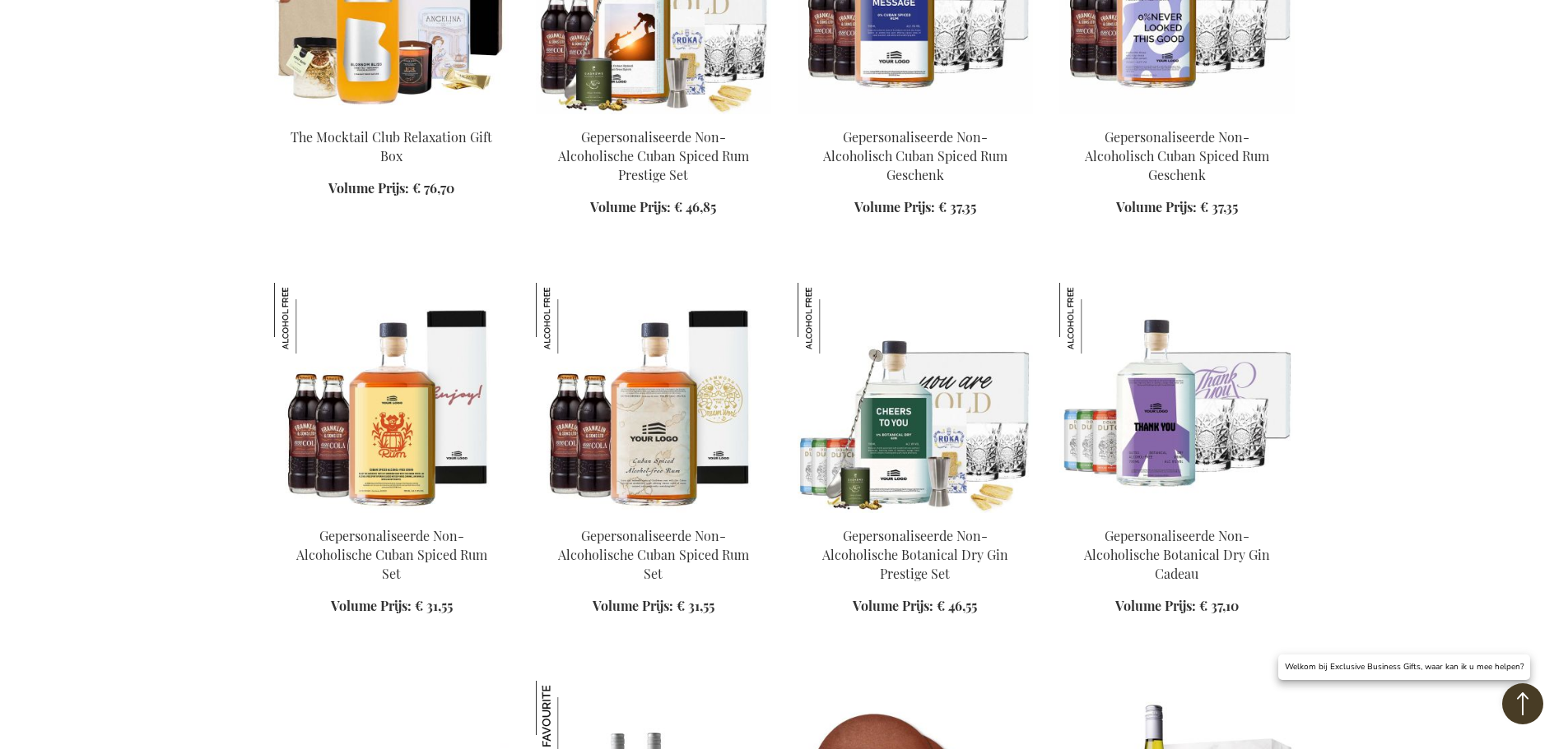
scroll to position [1480, 0]
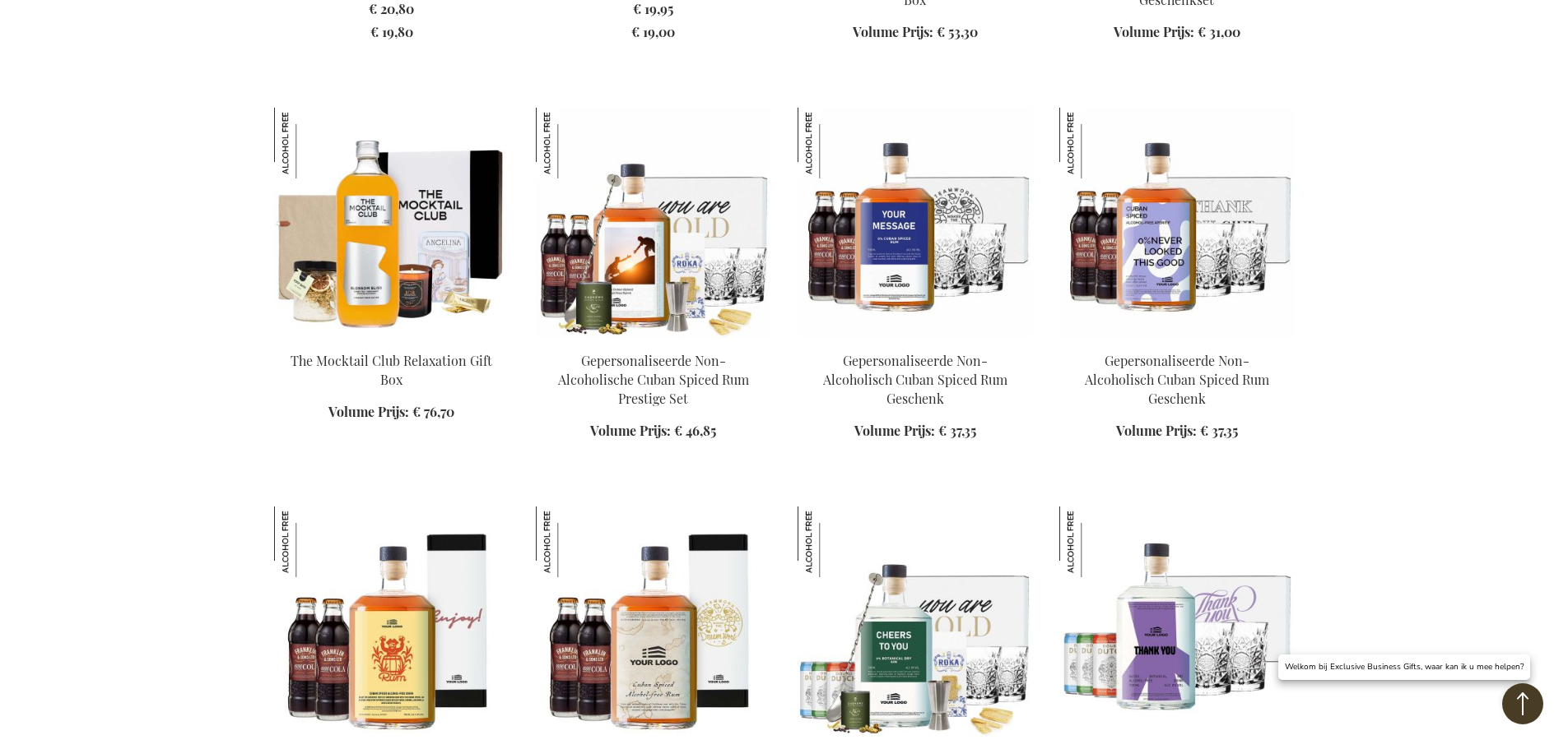
click at [444, 255] on img at bounding box center [392, 223] width 235 height 230
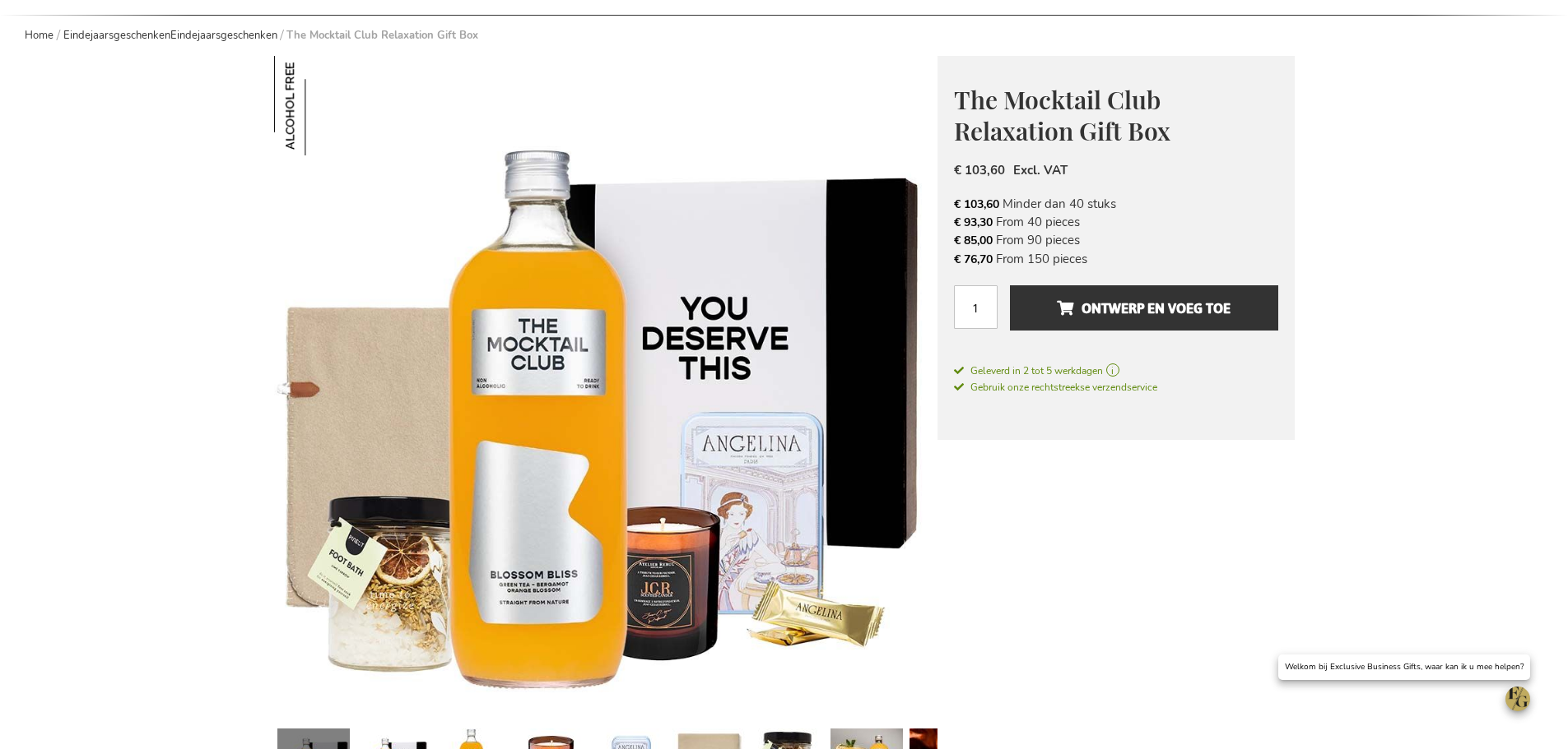
scroll to position [329, 0]
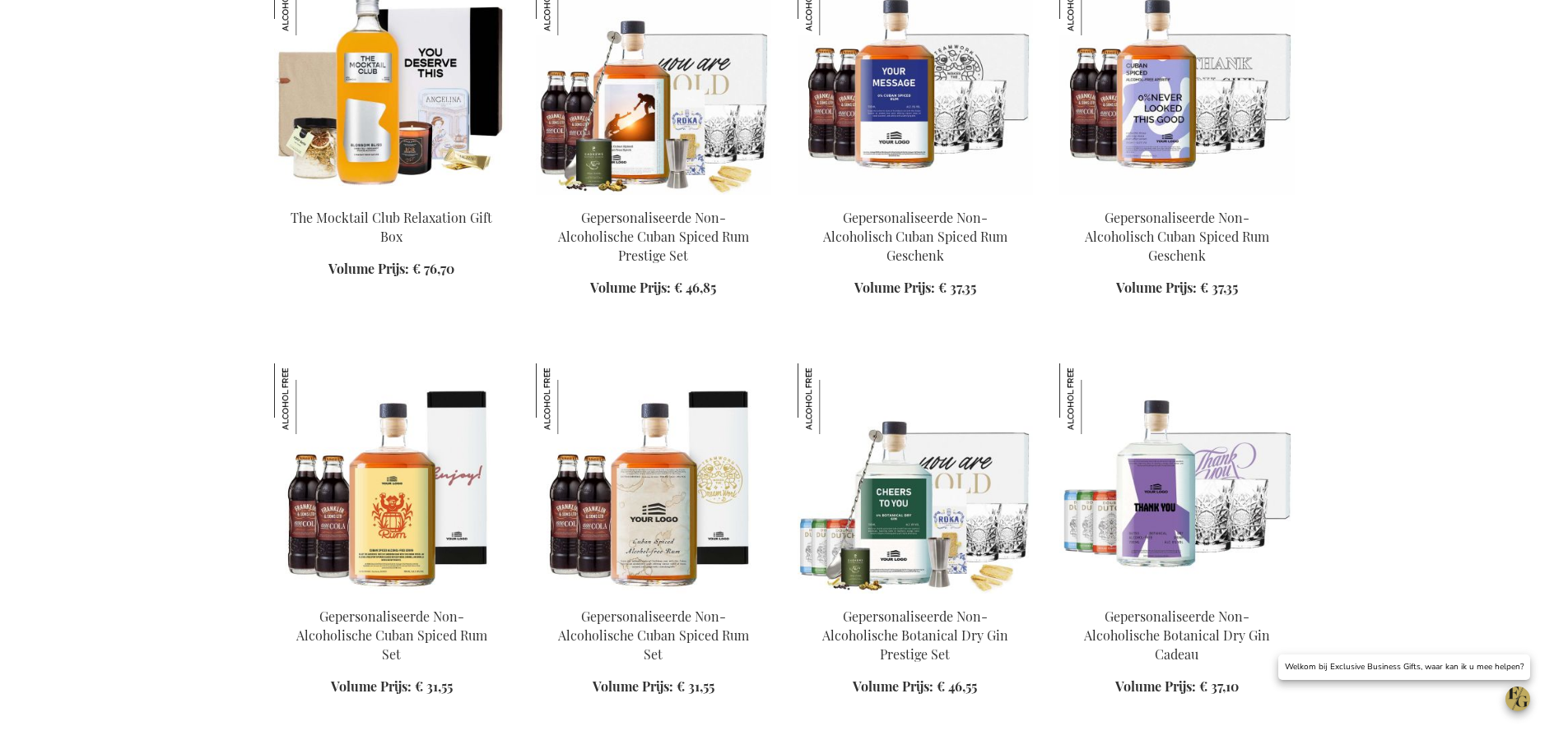
scroll to position [1588, 0]
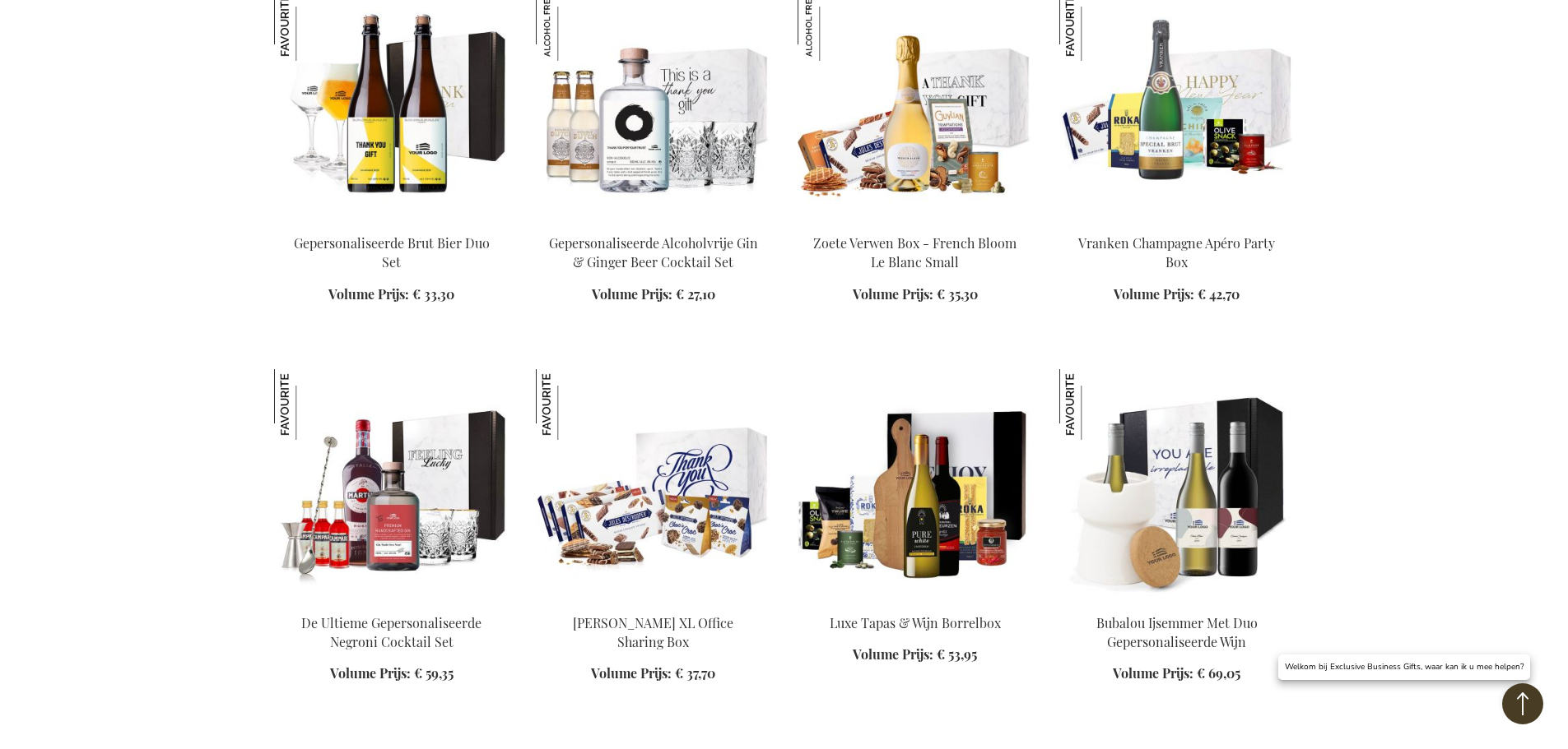
scroll to position [4302, 0]
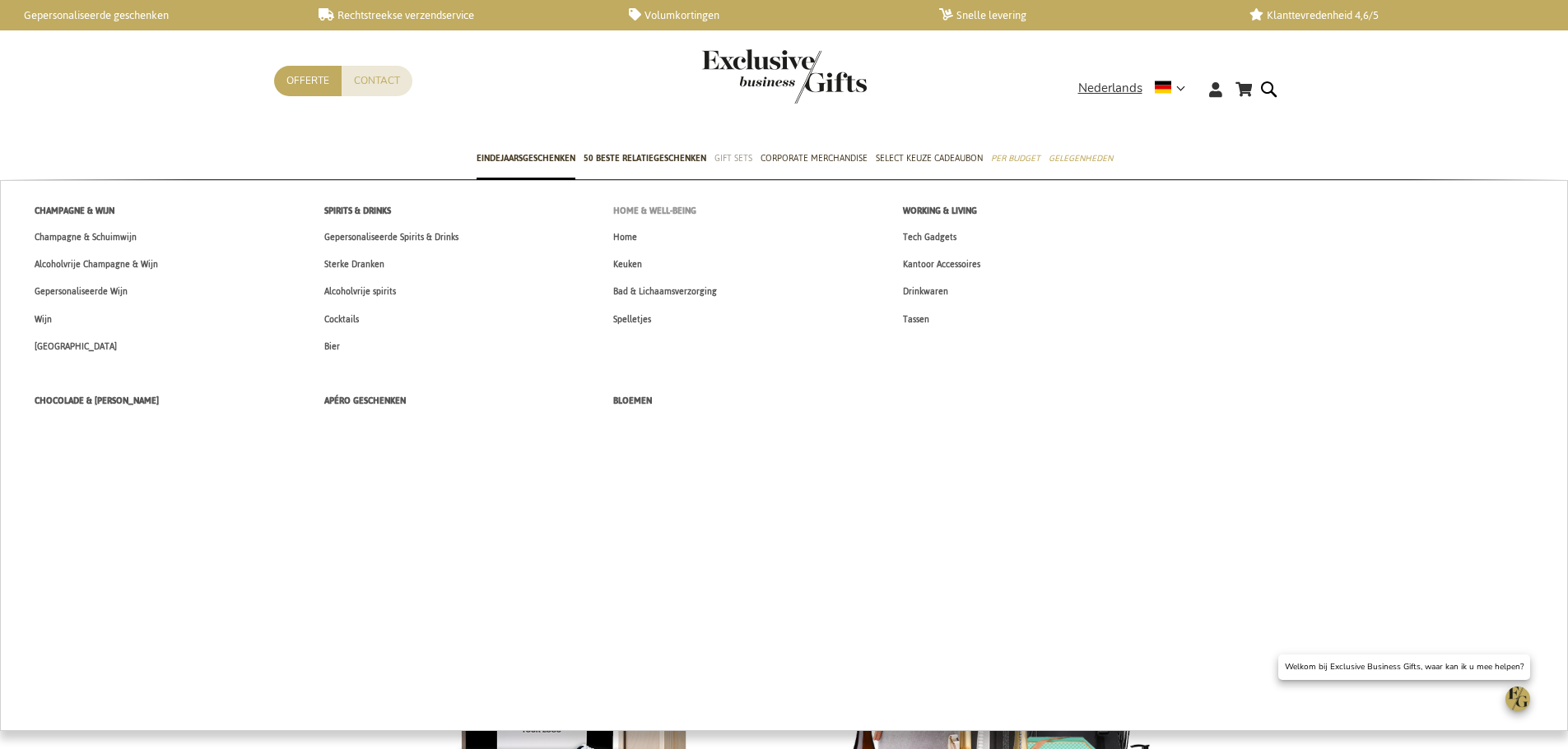
click at [668, 207] on span "Home & Well-being" at bounding box center [654, 211] width 83 height 18
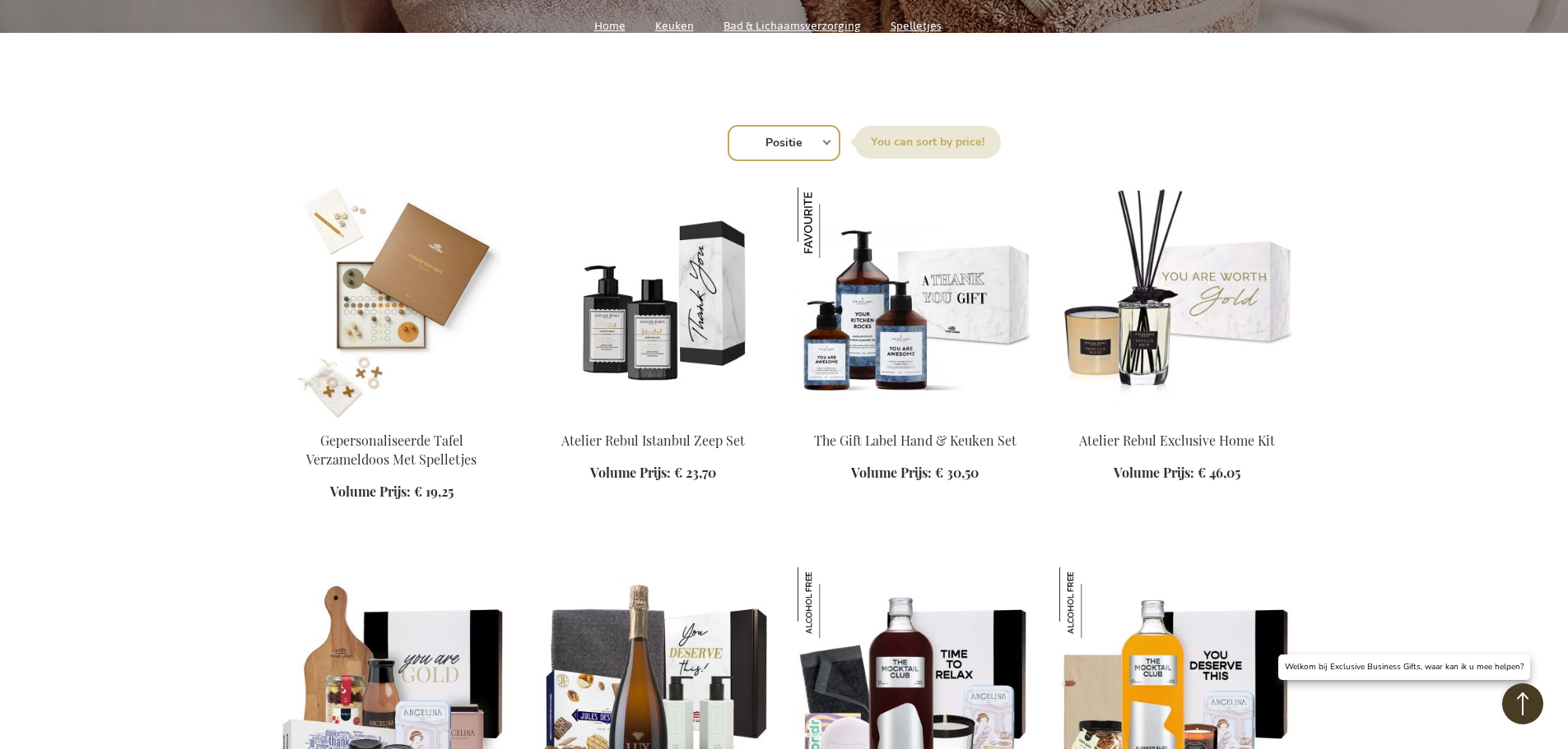
scroll to position [576, 0]
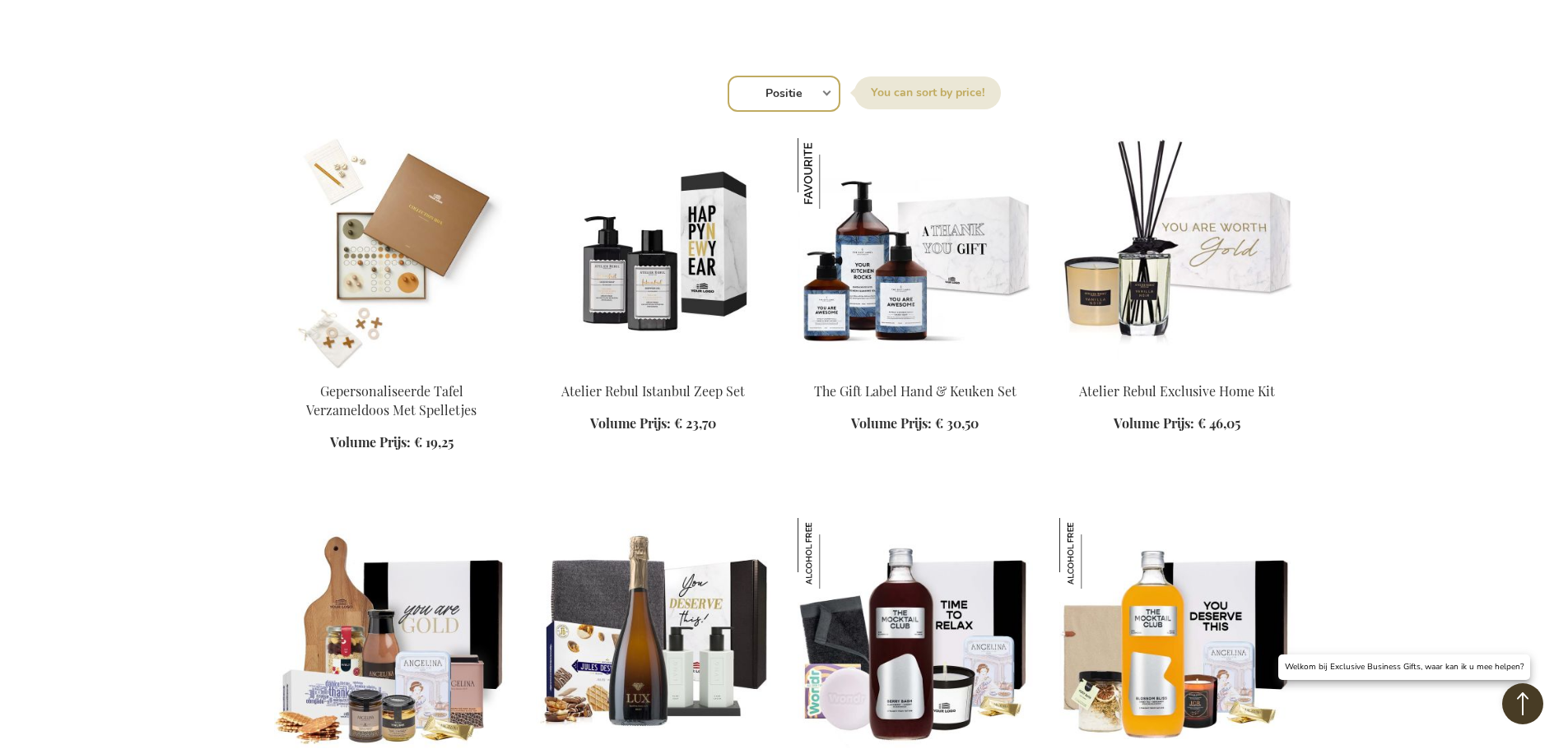
click at [693, 293] on img at bounding box center [653, 253] width 235 height 230
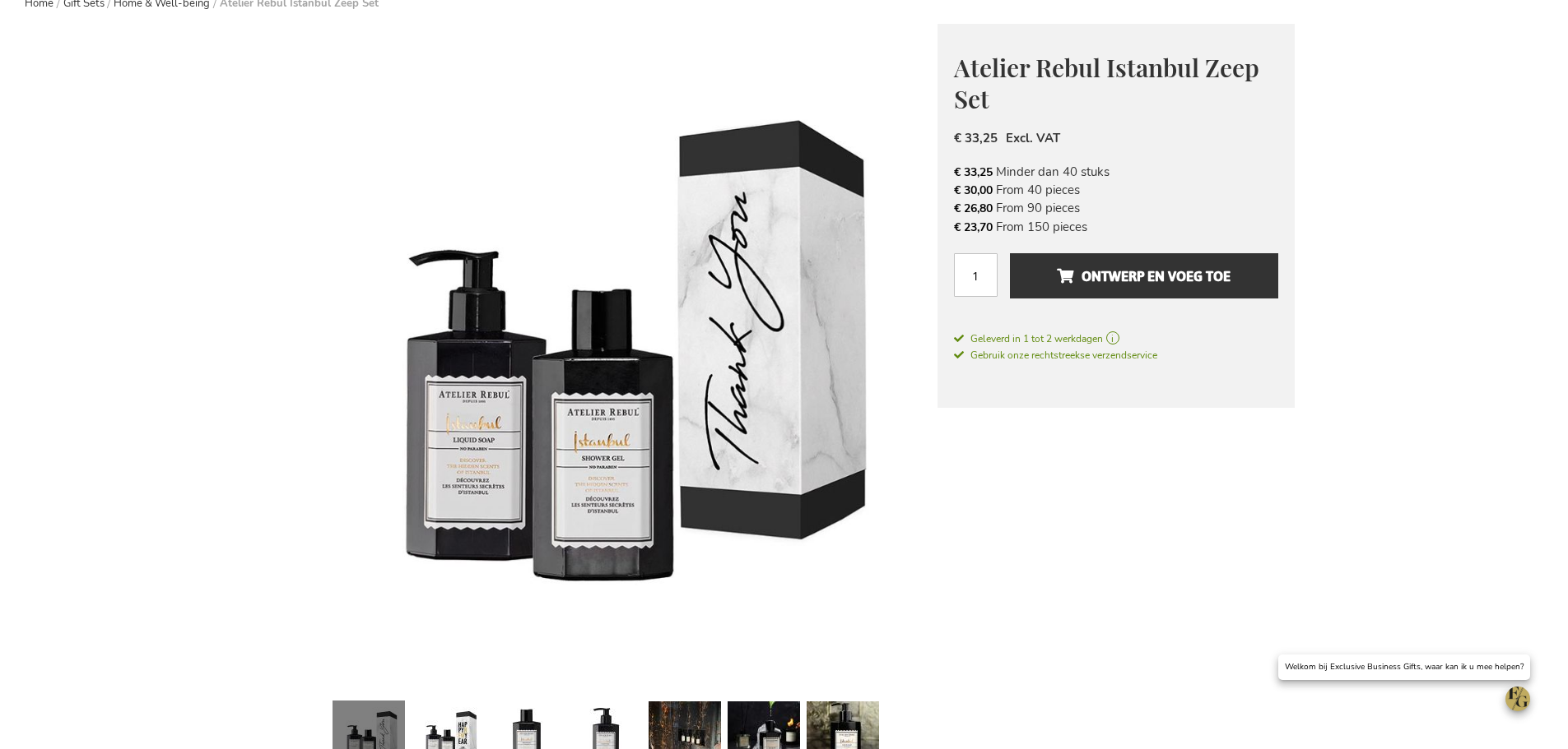
scroll to position [164, 0]
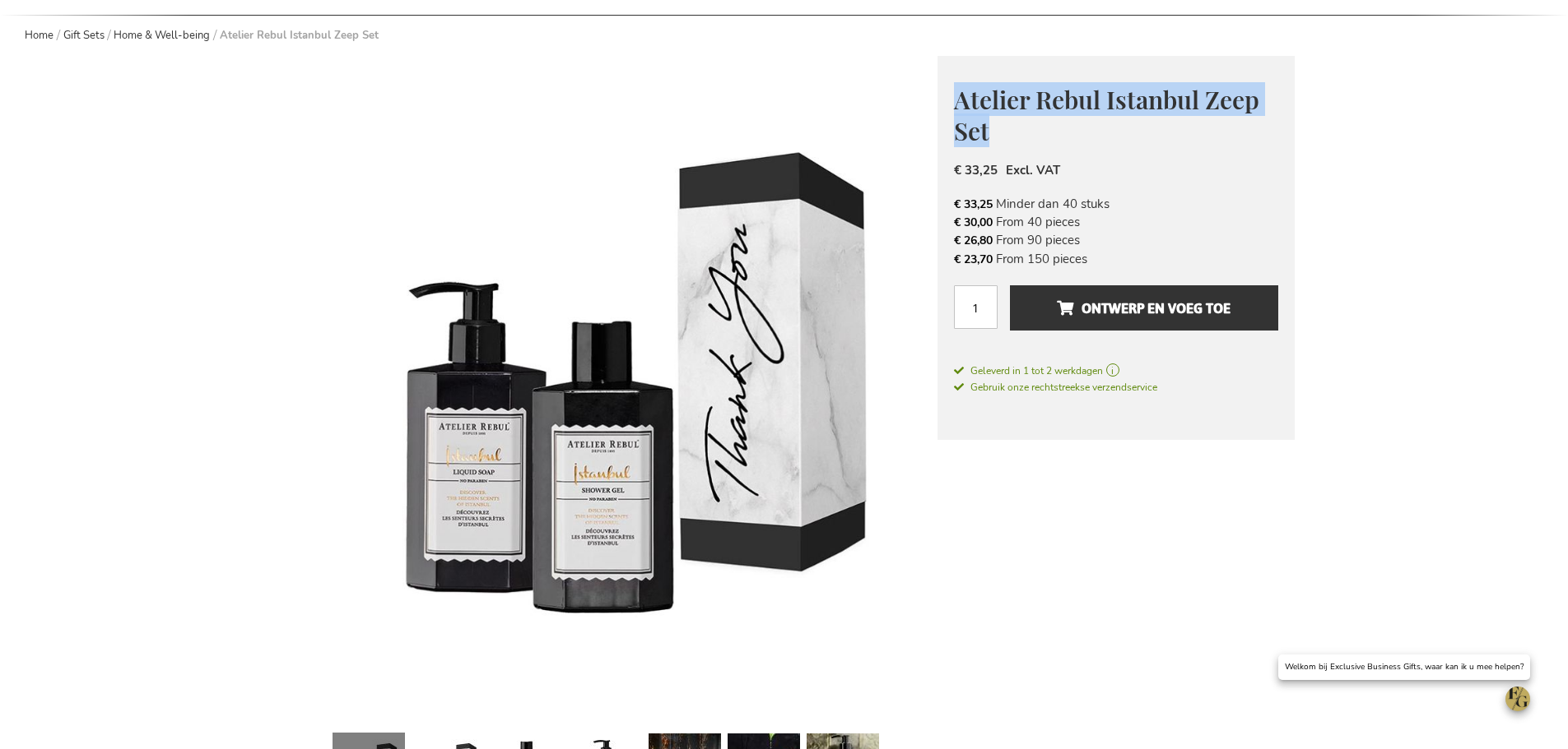
drag, startPoint x: 1013, startPoint y: 120, endPoint x: 950, endPoint y: 108, distance: 64.1
click at [950, 108] on div "Atelier Rebul Istanbul Zeep Set Maak elk verbonden, zakelijk moment onvergeteli…" at bounding box center [1115, 248] width 357 height 384
copy span "Atelier Rebul Istanbul Zeep Set"
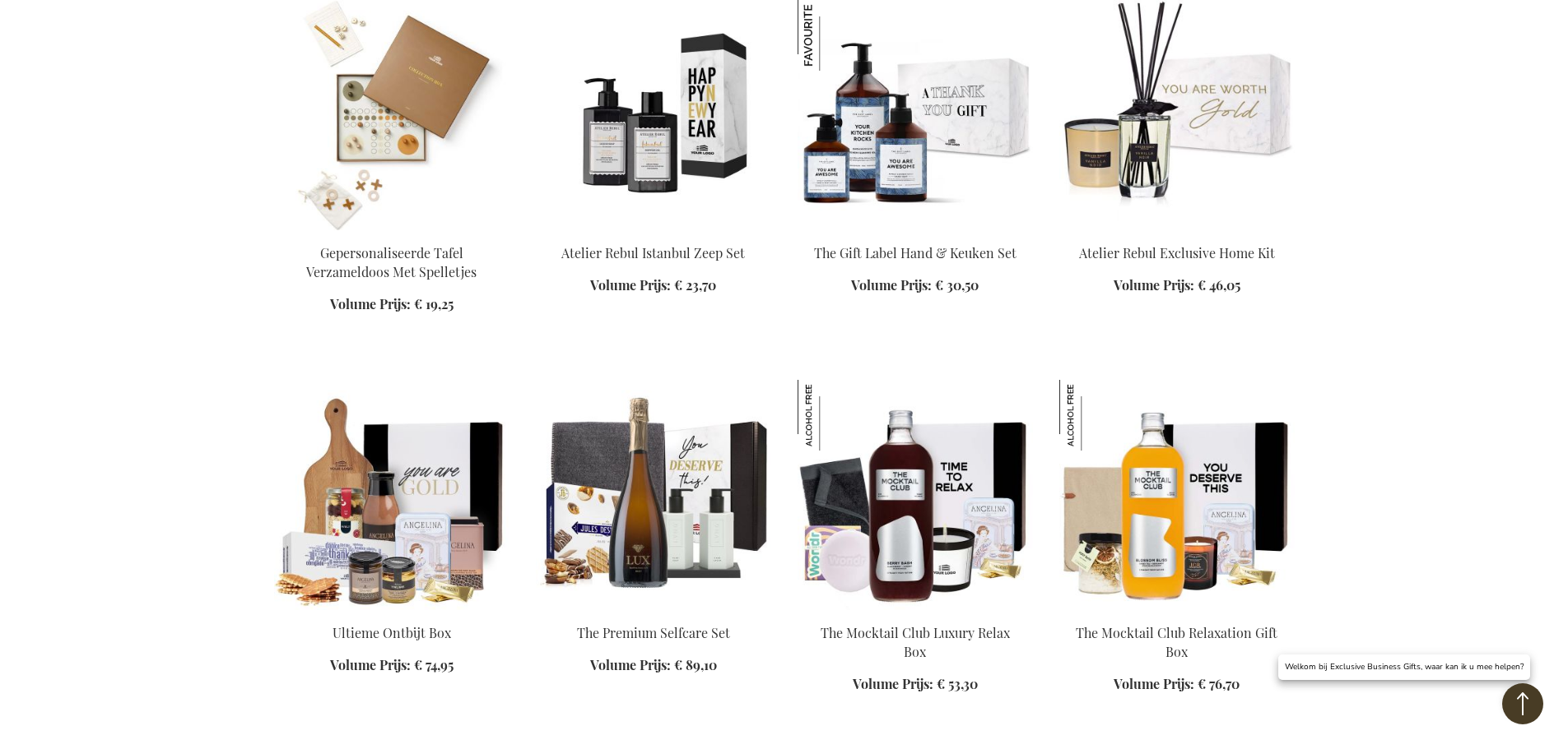
drag, startPoint x: 714, startPoint y: 282, endPoint x: 651, endPoint y: 282, distance: 63.0
click at [651, 282] on div "In Winkelwagen" at bounding box center [653, 279] width 235 height 69
click at [711, 160] on img at bounding box center [653, 115] width 235 height 230
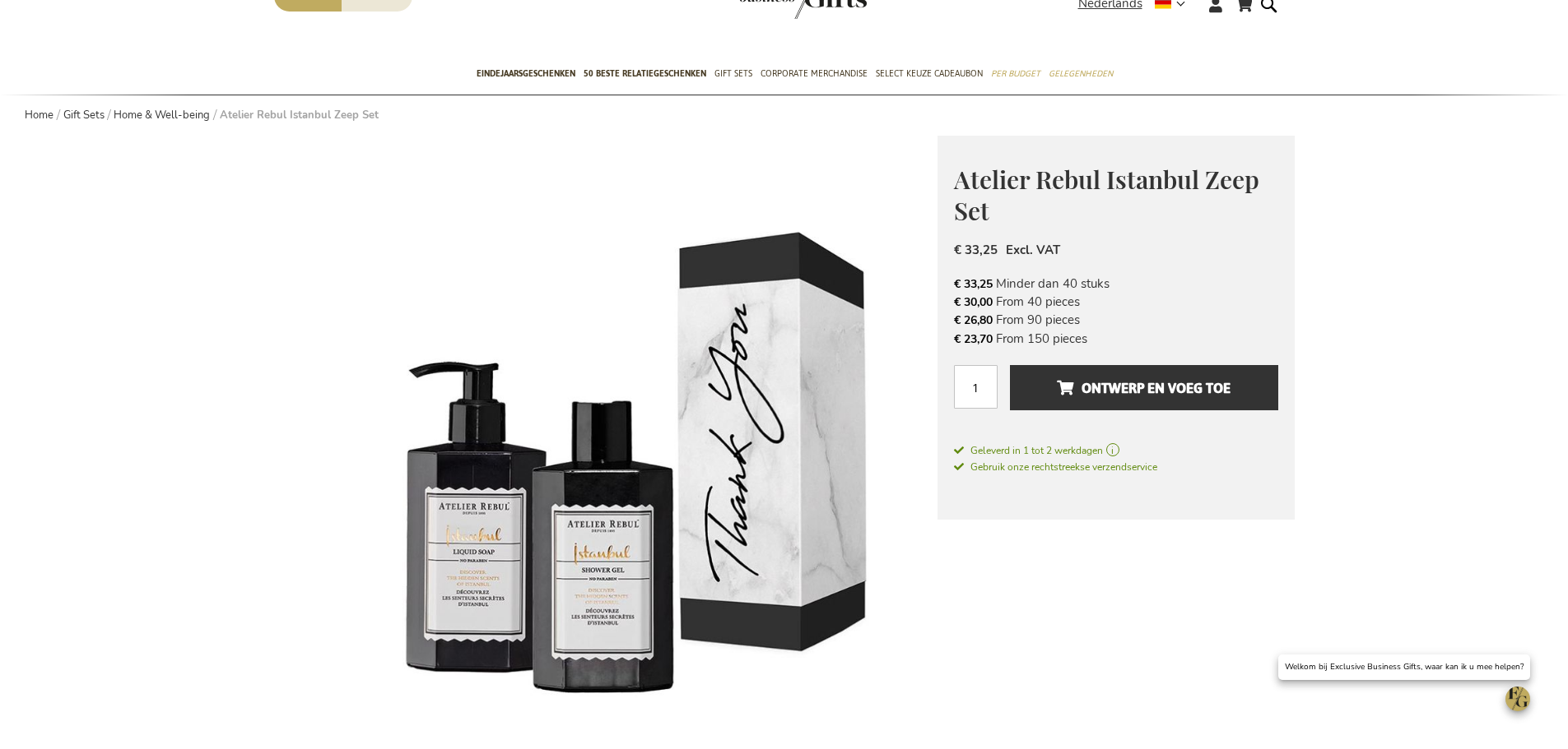
scroll to position [164, 0]
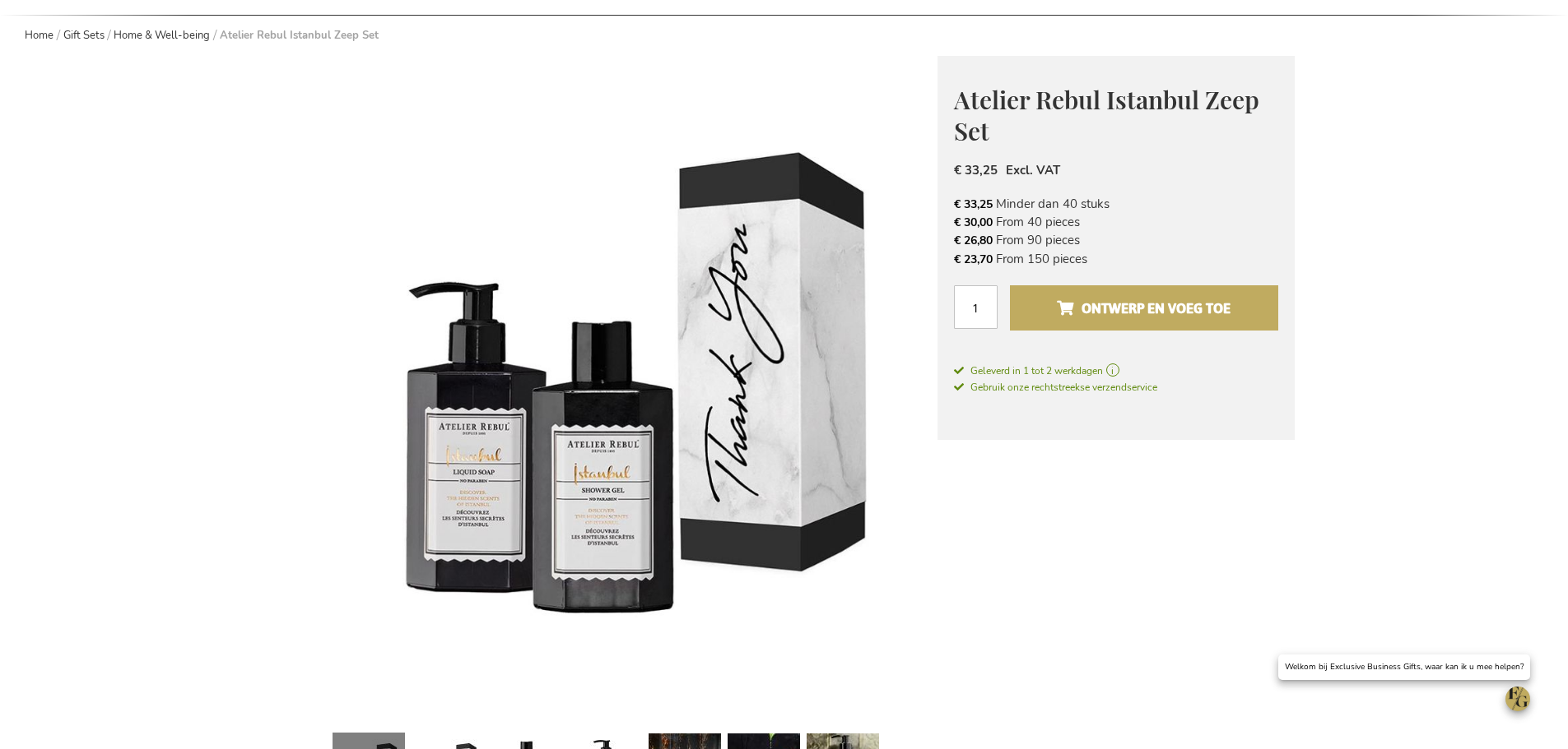
click at [1089, 312] on span "Ontwerp en voeg toe" at bounding box center [1143, 309] width 174 height 26
